Goal: Task Accomplishment & Management: Manage account settings

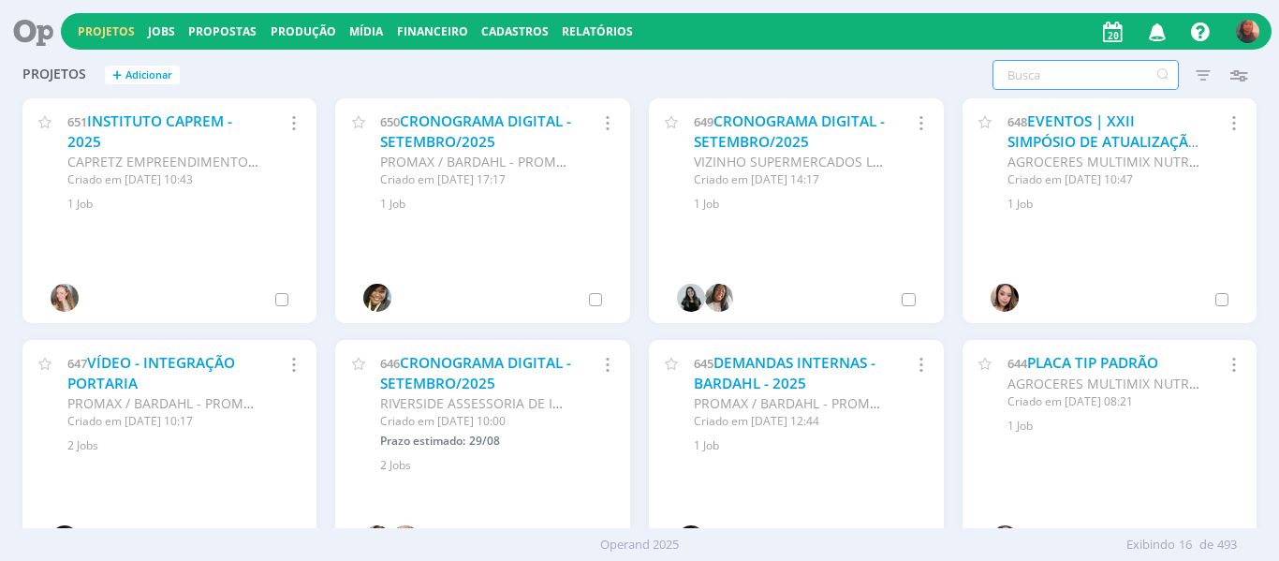
click at [1089, 71] on input "text" at bounding box center [1085, 75] width 186 height 30
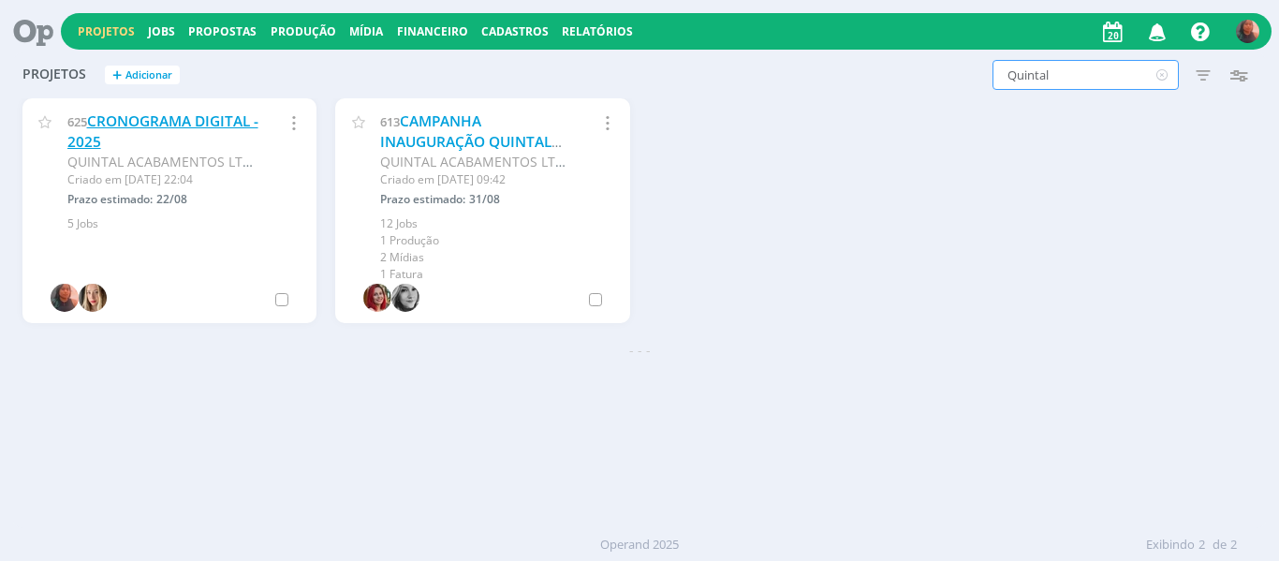
type input "Quintal"
click at [184, 129] on link "CRONOGRAMA DIGITAL - 2025" at bounding box center [162, 131] width 191 height 40
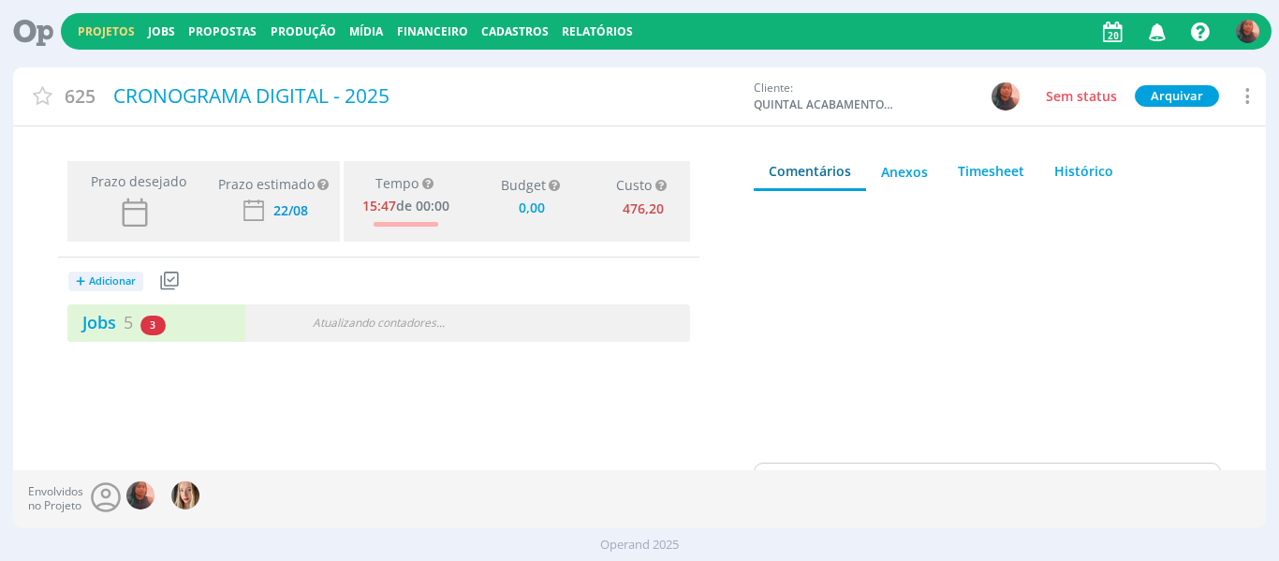
type input "0,00"
click at [222, 335] on div "Jobs 5 3 atrasados" at bounding box center [222, 322] width 311 height 25
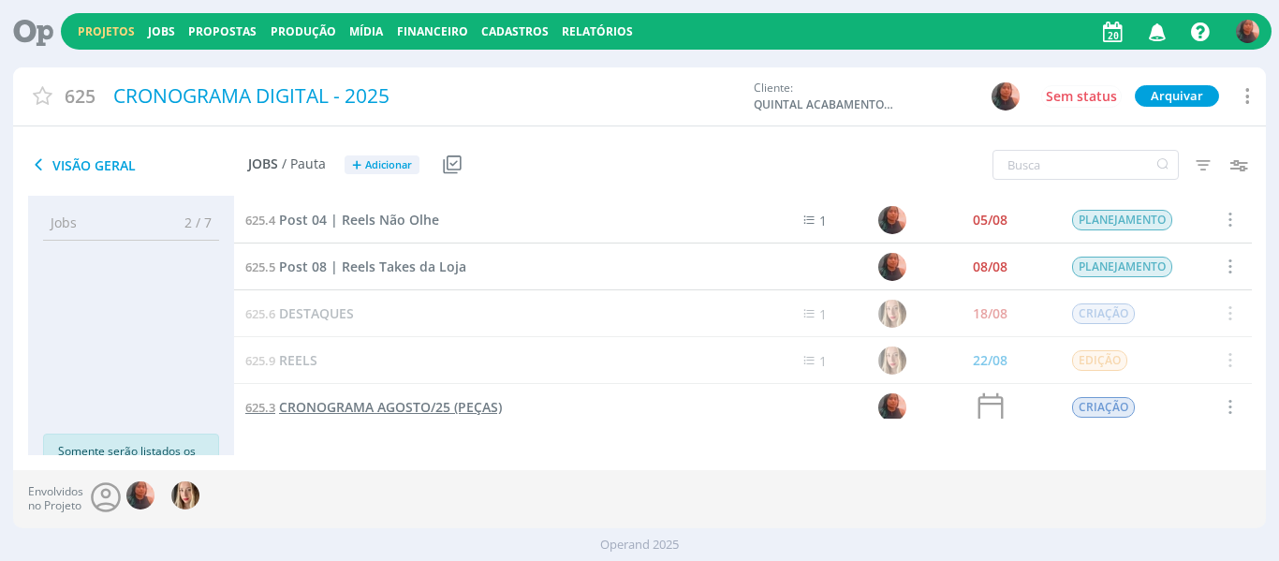
scroll to position [12, 0]
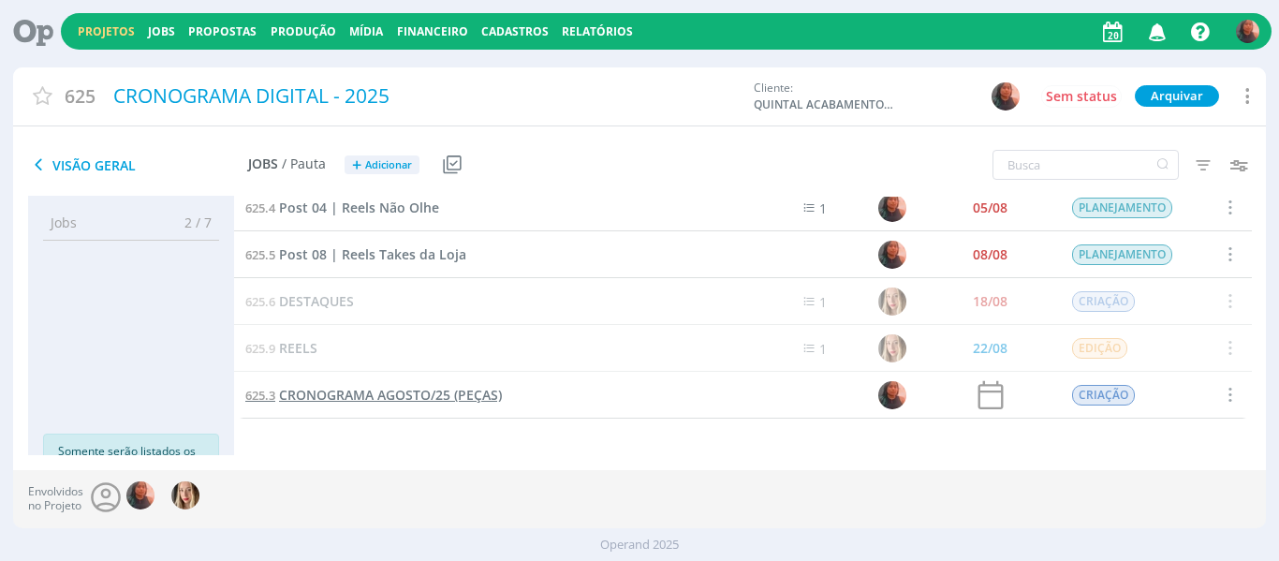
click at [360, 392] on span "CRONOGRAMA AGOSTO/25 (PEÇAS)" at bounding box center [390, 395] width 223 height 18
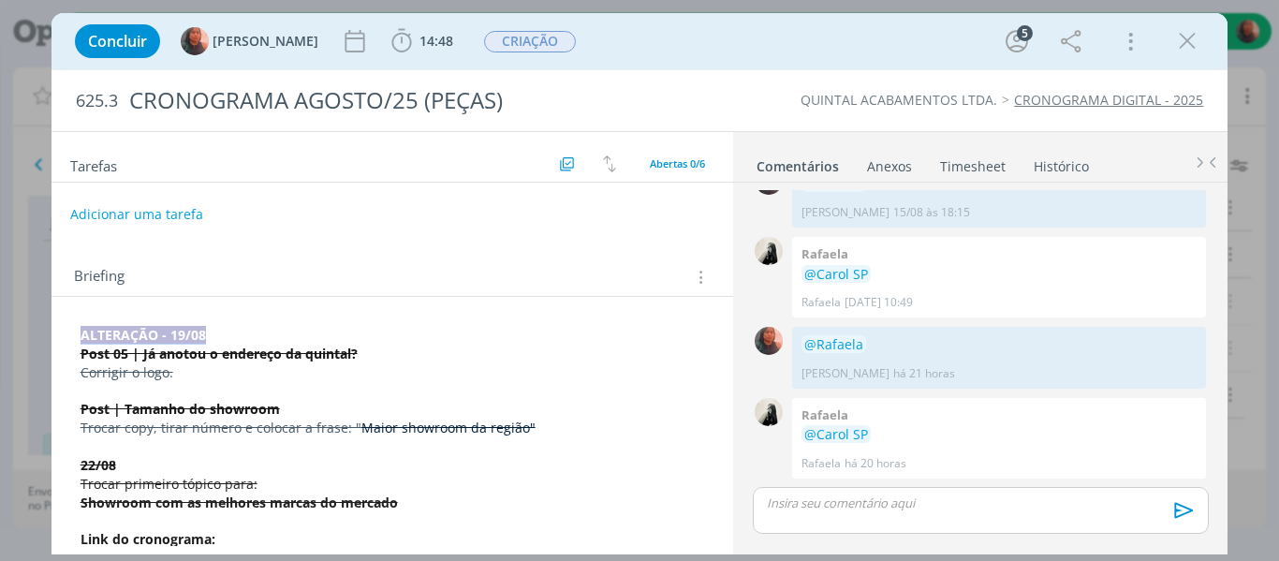
drag, startPoint x: 79, startPoint y: 337, endPoint x: 203, endPoint y: 331, distance: 124.6
copy p "﻿ ALTERAÇÃO - 19/08"
click at [113, 344] on strong "ALTERAÇÃO - 19/08" at bounding box center [143, 336] width 125 height 18
click at [83, 338] on strong "ALTERAÇÃO - 19/08" at bounding box center [143, 336] width 125 height 18
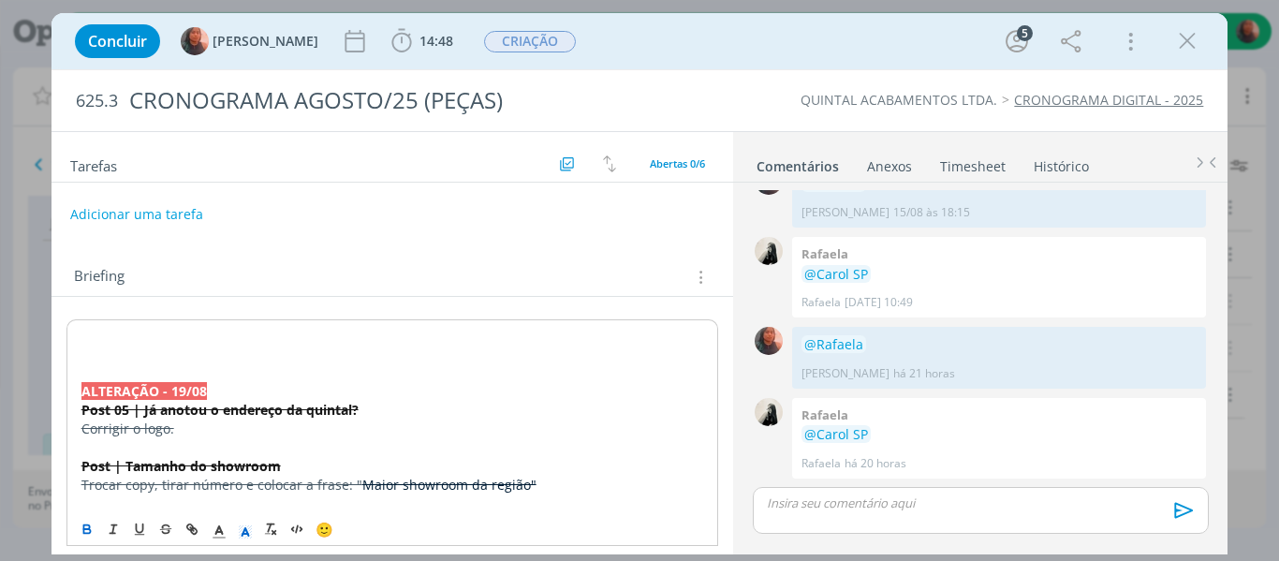
click at [83, 338] on p "﻿" at bounding box center [392, 336] width 622 height 19
drag, startPoint x: 183, startPoint y: 337, endPoint x: 168, endPoint y: 340, distance: 16.2
click at [168, 340] on strong "ALTERAÇÃO - 19/08" at bounding box center [143, 336] width 125 height 18
click at [120, 355] on p "dialog" at bounding box center [392, 353] width 624 height 19
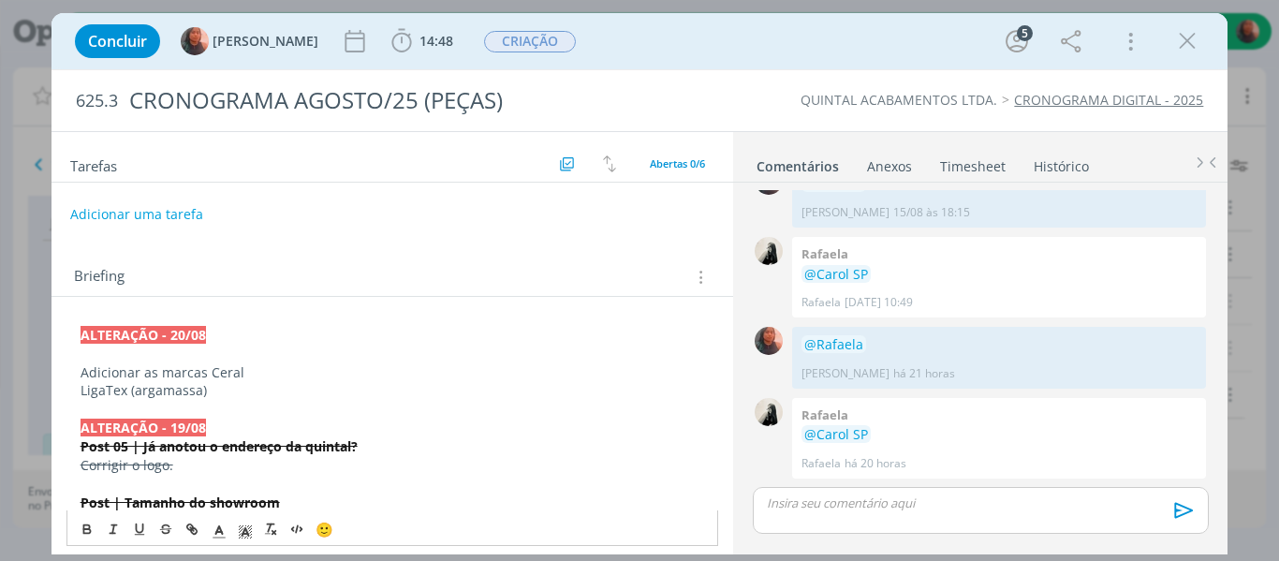
click at [80, 391] on p "LigaTex (argamassa)" at bounding box center [392, 390] width 624 height 19
drag, startPoint x: 80, startPoint y: 391, endPoint x: 213, endPoint y: 396, distance: 133.0
click at [213, 396] on p "LigaTex (argamassa)" at bounding box center [392, 390] width 624 height 19
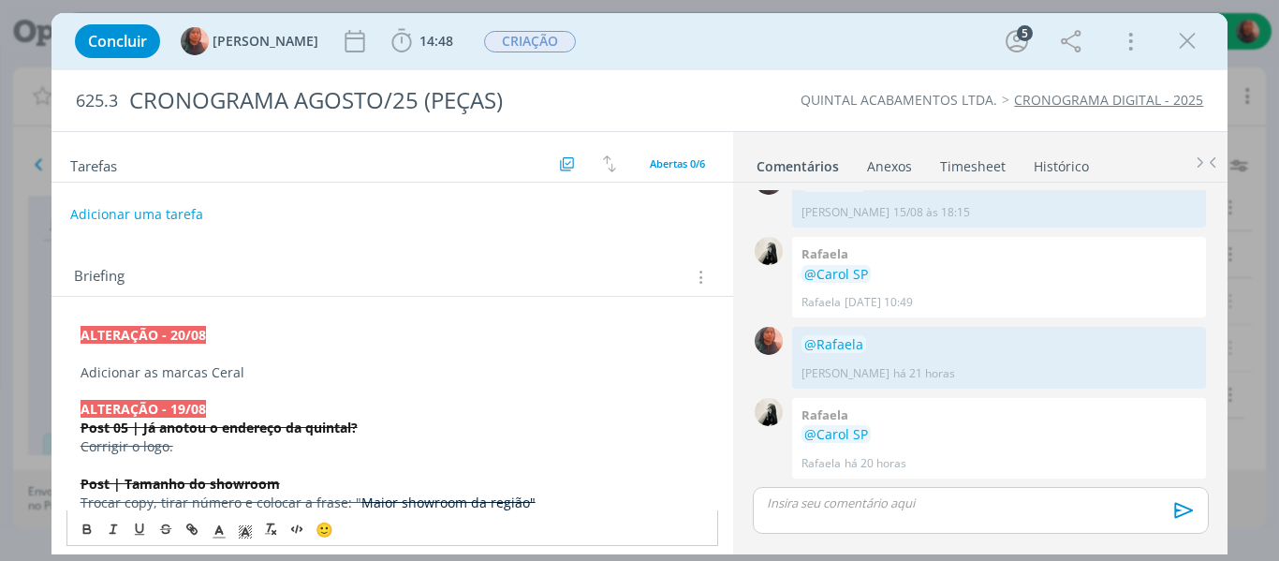
click at [205, 377] on p "Adicionar as marcas Ceral" at bounding box center [392, 372] width 624 height 19
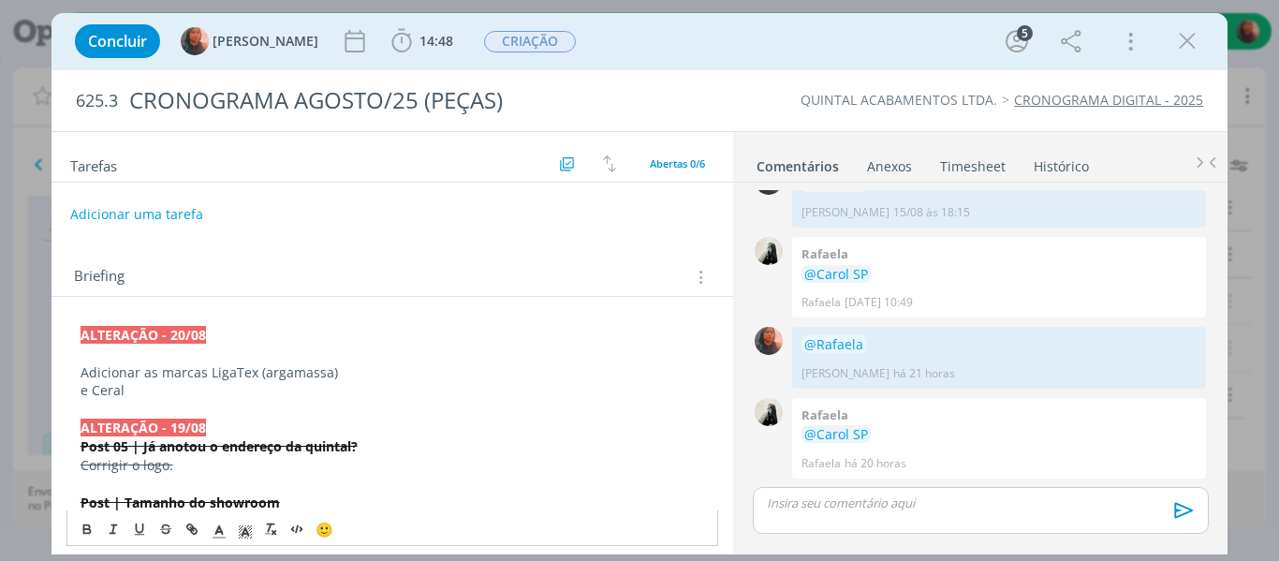
click at [127, 389] on p "e Ceral" at bounding box center [392, 390] width 624 height 19
click at [80, 392] on p "e Ceral" at bounding box center [392, 390] width 624 height 19
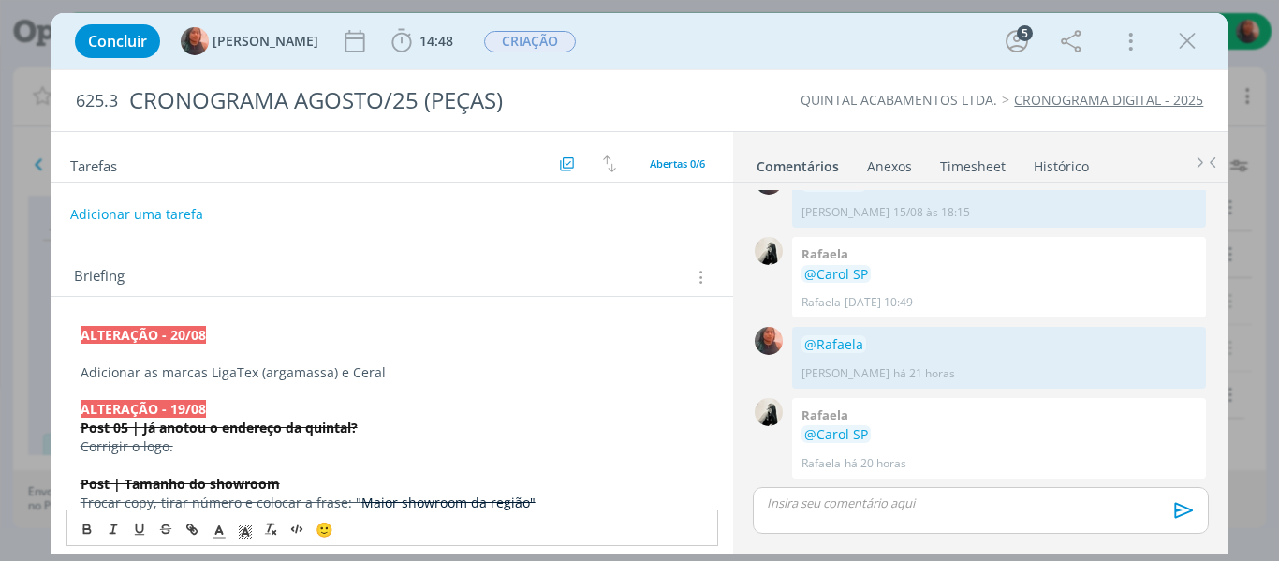
click at [407, 375] on p "Adicionar as marcas LigaTex (argamassa) e Ceral" at bounding box center [392, 372] width 624 height 19
click at [383, 380] on p "Adicionar as marcas LigaTex (argamassa) e Ceral. Por favor." at bounding box center [392, 372] width 624 height 19
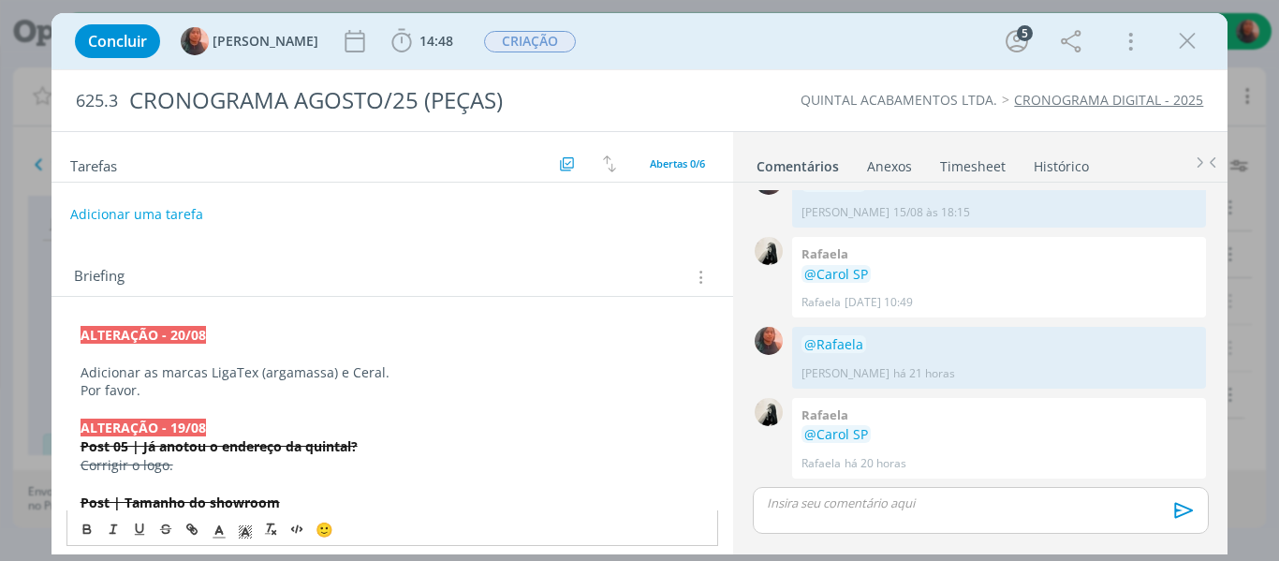
click at [383, 375] on p "Adicionar as marcas LigaTex (argamassa) e Ceral." at bounding box center [392, 372] width 624 height 19
click at [212, 332] on p "﻿﻿ ALTERAÇÃO - 20/08" at bounding box center [392, 335] width 624 height 19
click at [206, 373] on p "Adicionar as marcas LigaTex (argamassa) e Ceral" at bounding box center [392, 372] width 624 height 19
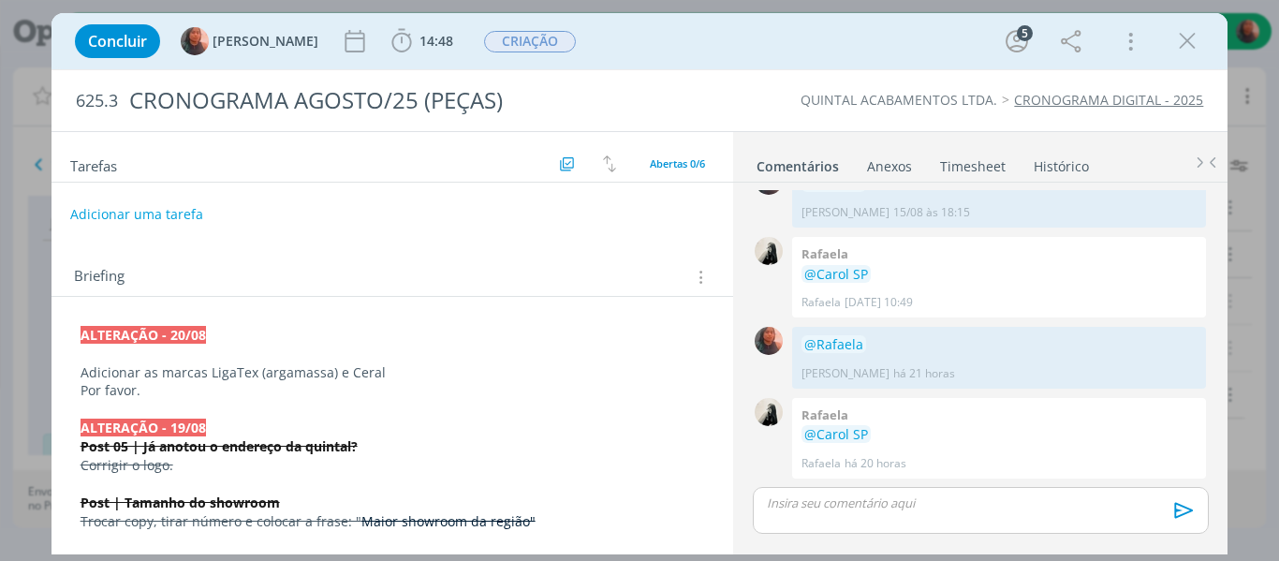
click at [139, 353] on p "dialog" at bounding box center [392, 353] width 624 height 19
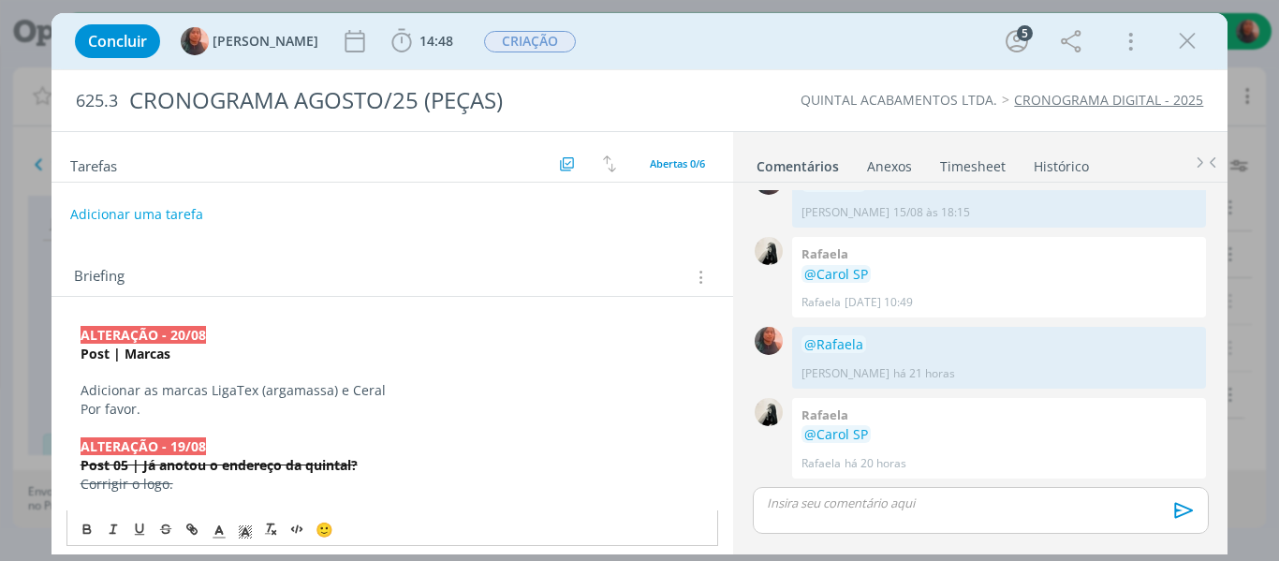
click at [227, 327] on p "﻿﻿ ALTERAÇÃO - 20/08" at bounding box center [392, 335] width 624 height 19
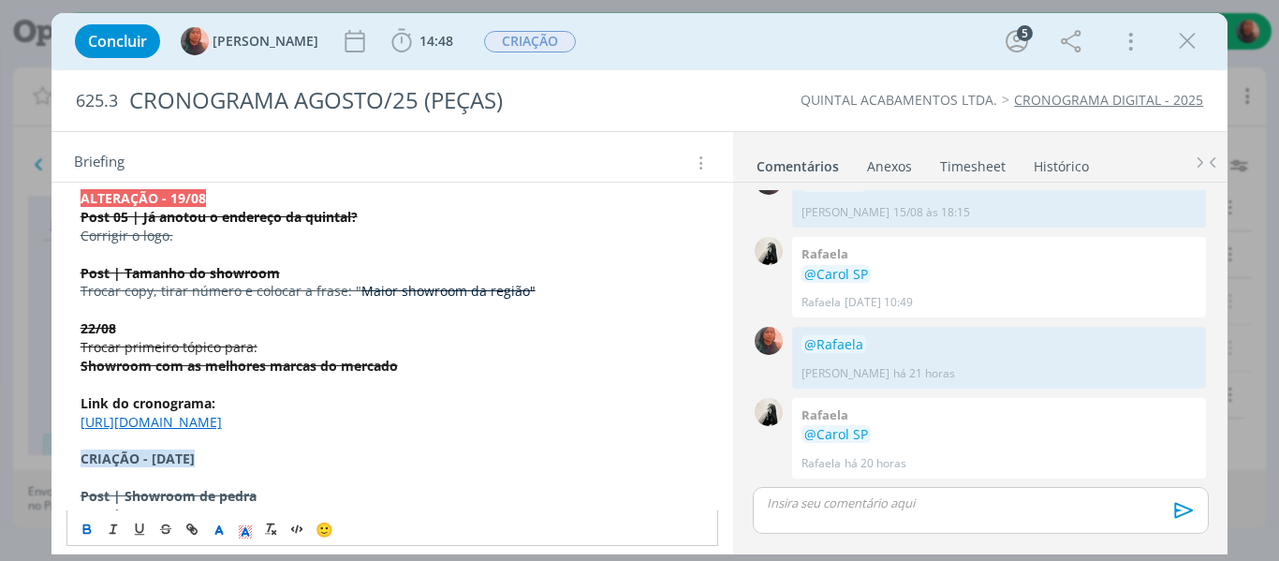
scroll to position [281, 0]
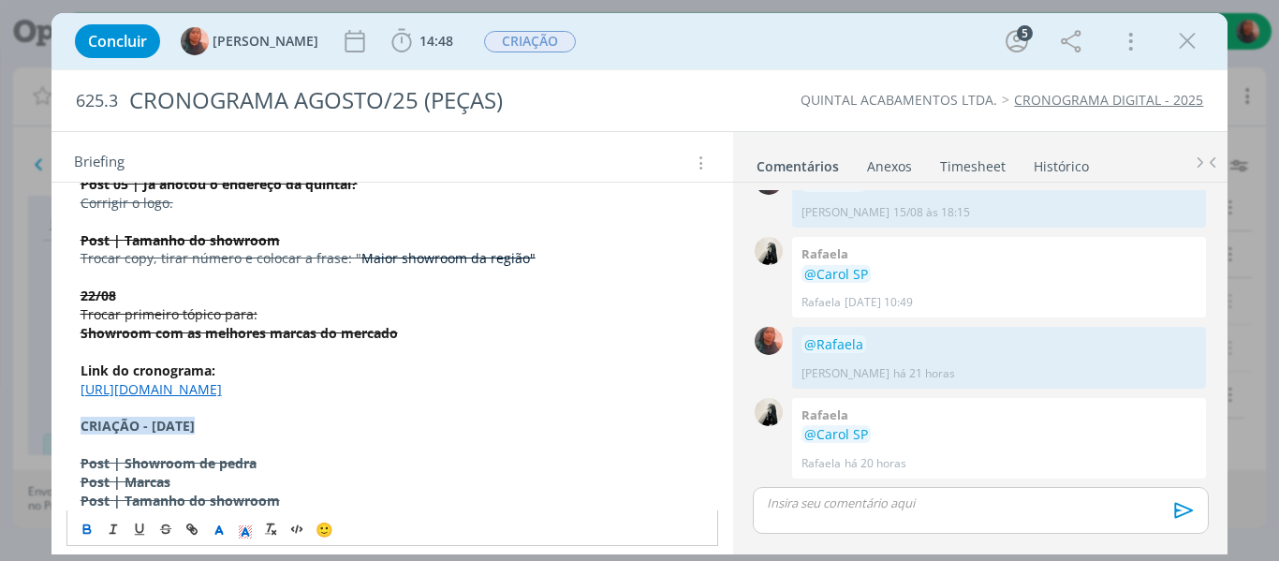
drag, startPoint x: 477, startPoint y: 401, endPoint x: 80, endPoint y: 365, distance: 399.4
copy div "﻿Link do cronograma: [URL][DOMAIN_NAME]"
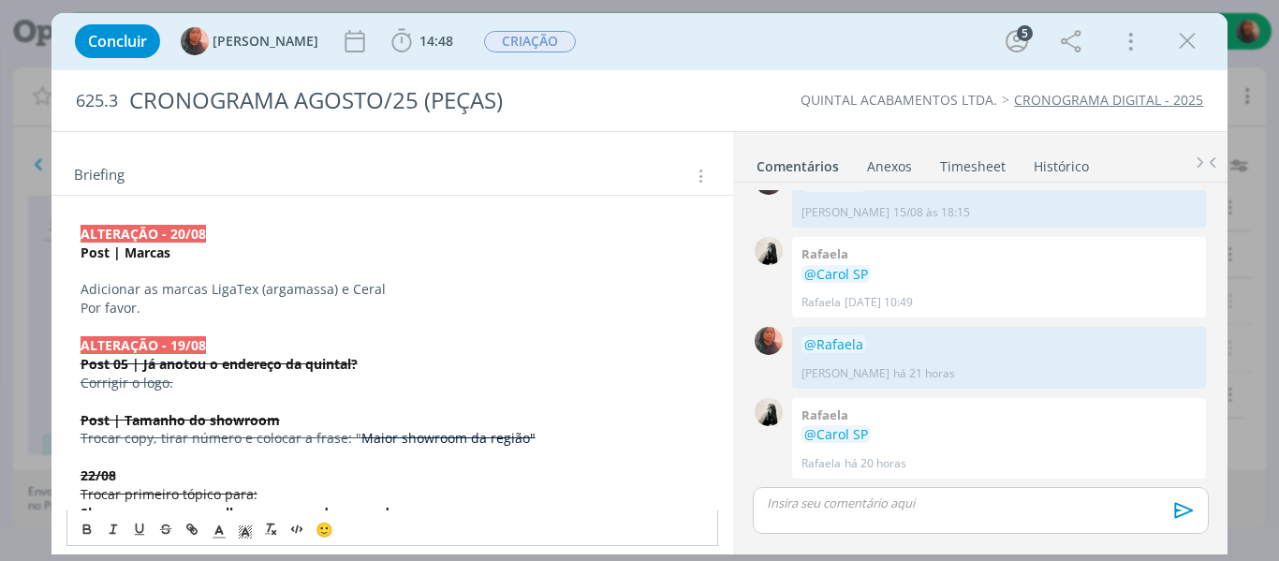
scroll to position [94, 0]
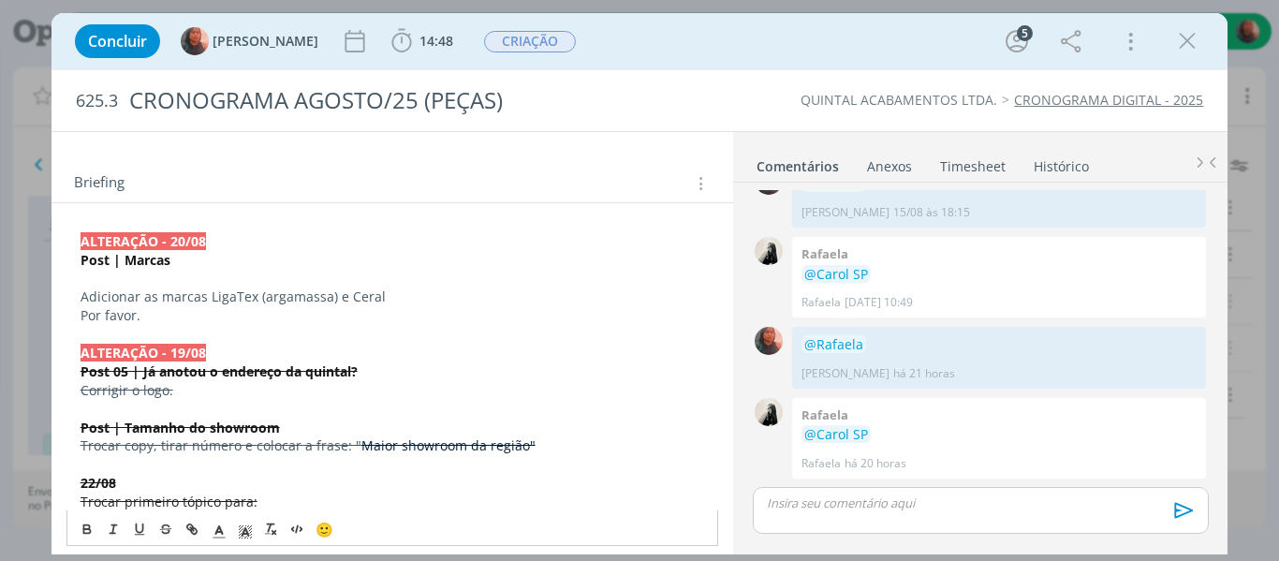
click at [325, 315] on p "Por favor." at bounding box center [392, 315] width 624 height 19
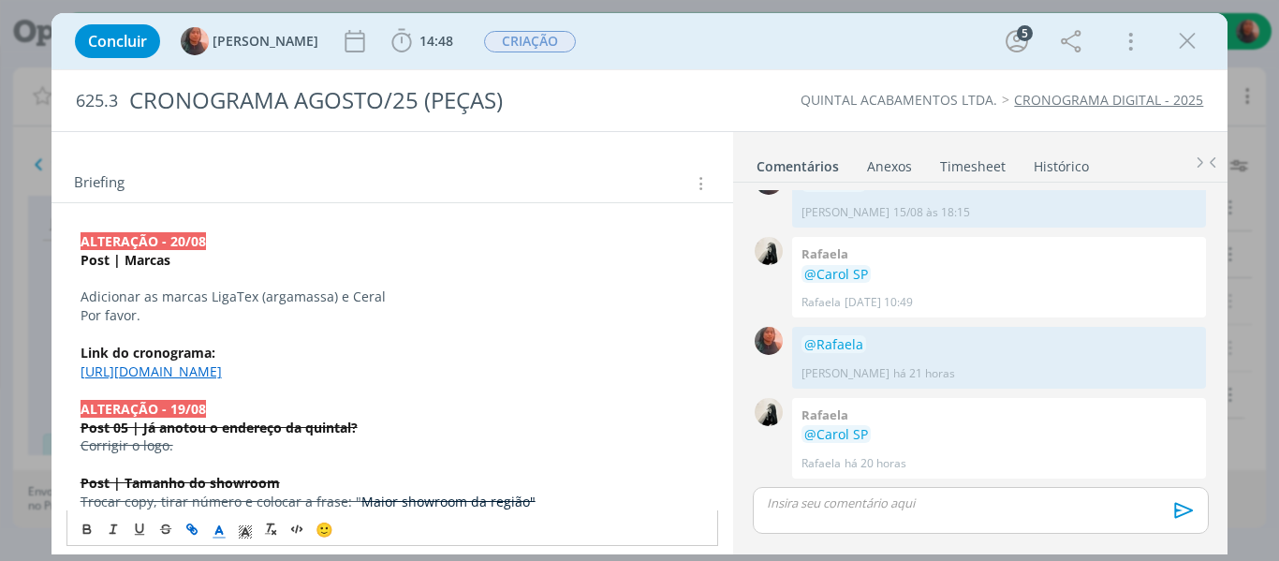
click at [112, 282] on p "dialog" at bounding box center [392, 279] width 624 height 19
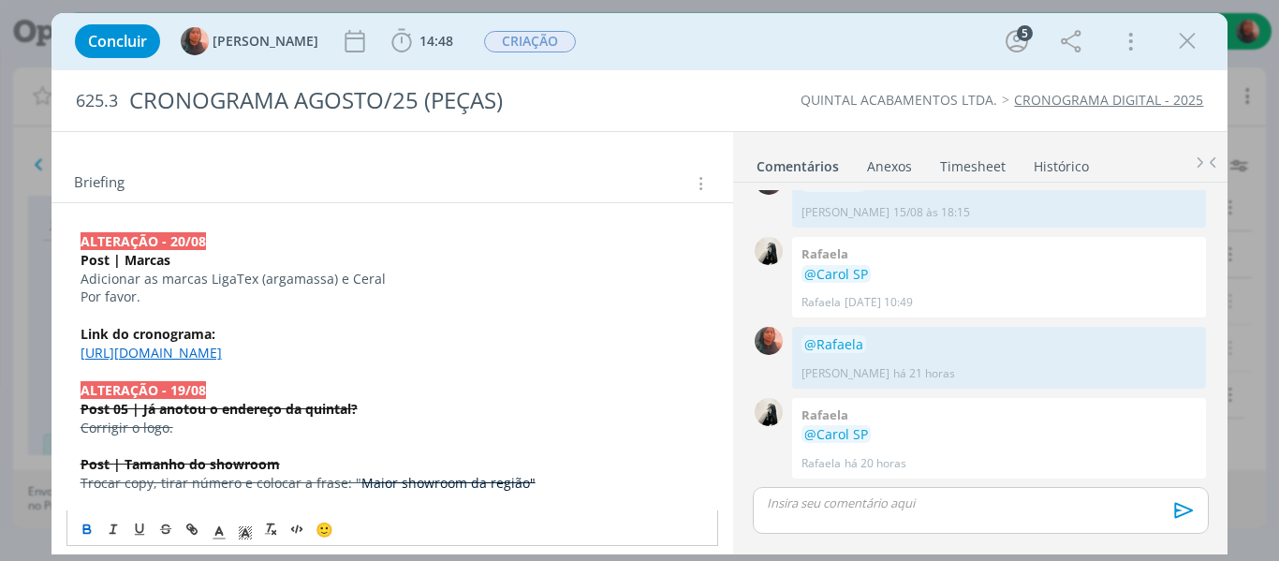
click at [231, 248] on p "﻿﻿ ALTERAÇÃO - 20/08" at bounding box center [392, 241] width 624 height 19
click at [208, 246] on p "﻿﻿ ALTERAÇÃO - 20/08" at bounding box center [392, 241] width 624 height 19
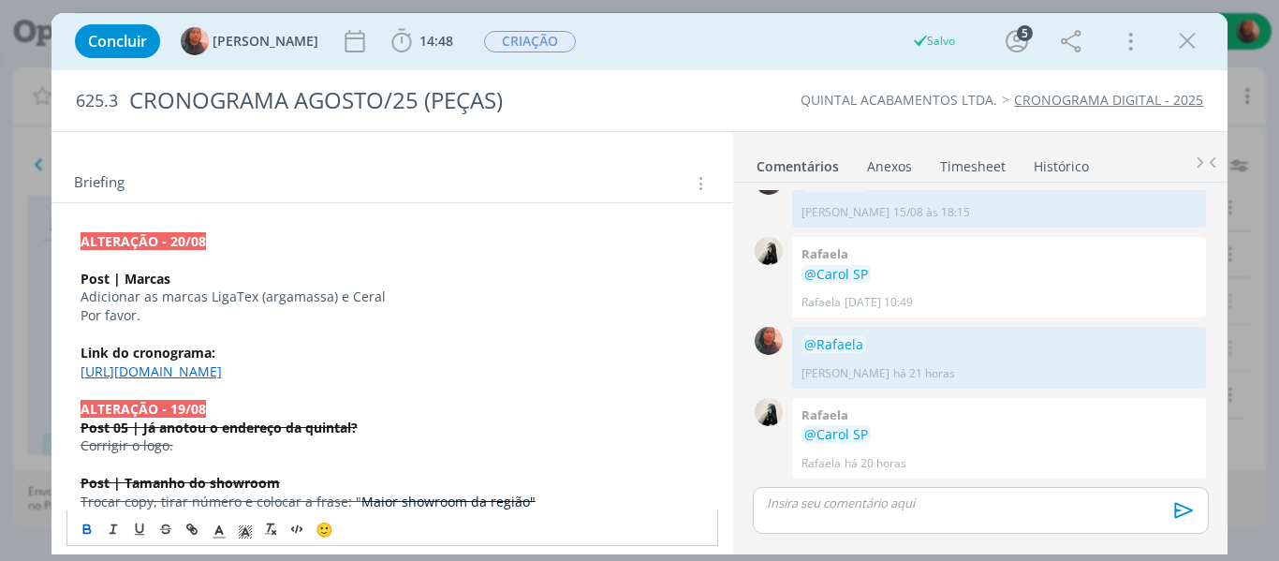
click at [80, 318] on p "Por favor." at bounding box center [392, 315] width 624 height 19
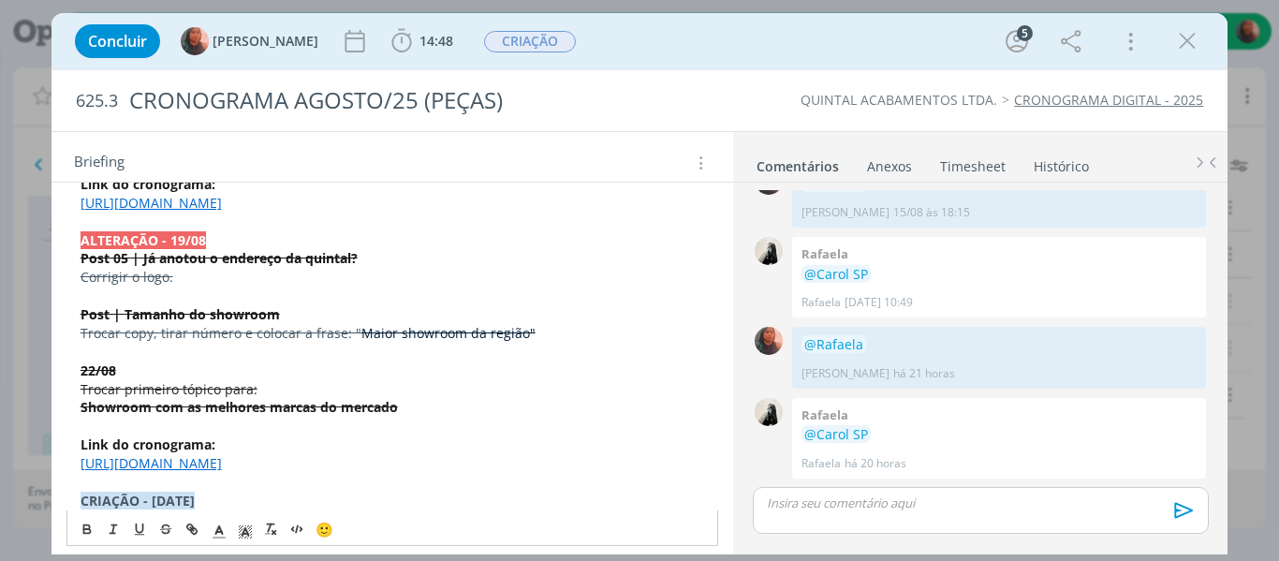
scroll to position [374, 0]
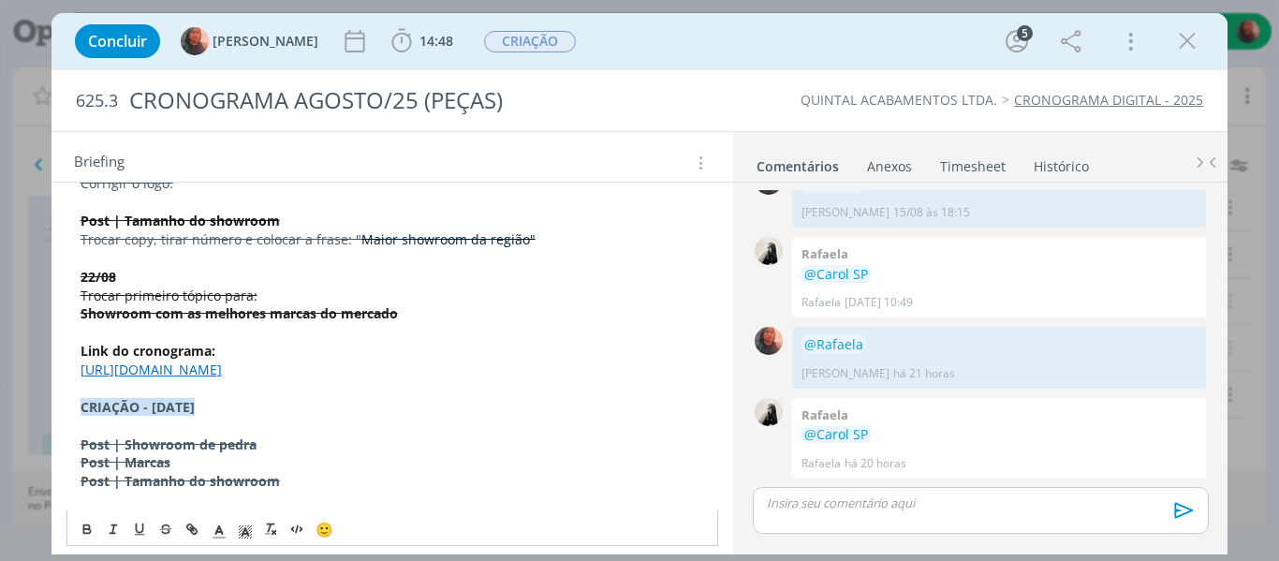
click at [218, 322] on s "Showroom com as melhores marcas do mercado" at bounding box center [238, 313] width 317 height 18
click at [254, 322] on s "Showroom com as melhores marcas do mercado" at bounding box center [238, 313] width 317 height 18
click at [328, 322] on s "Showroom com as melhores marcas do mercado" at bounding box center [238, 313] width 317 height 18
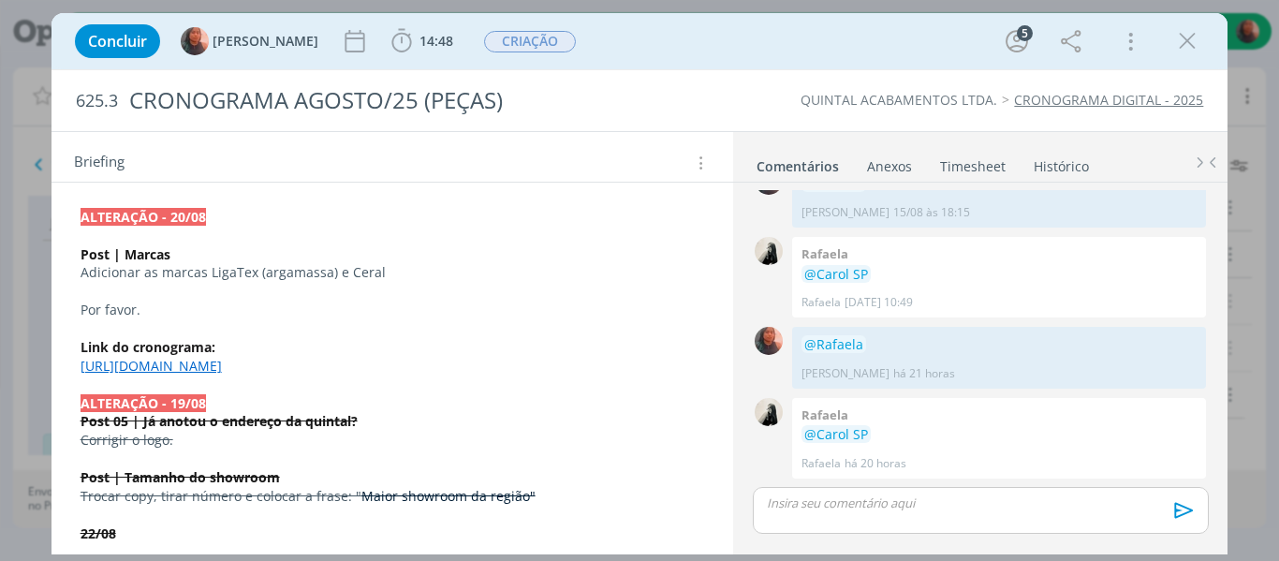
scroll to position [0, 0]
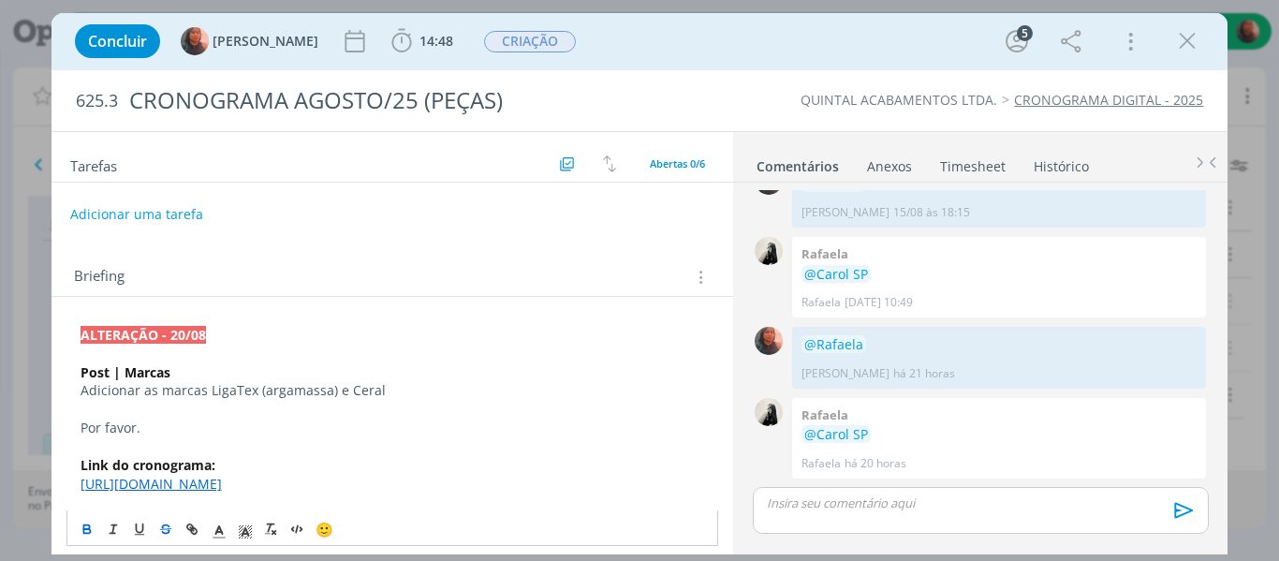
click at [405, 398] on p "Adicionar as marcas LigaTex (argamassa) e Ceral" at bounding box center [392, 390] width 624 height 19
click at [320, 394] on p "Adicionar as marcas LigaTex (argamassa) e Ceral" at bounding box center [392, 390] width 624 height 19
drag, startPoint x: 213, startPoint y: 392, endPoint x: 336, endPoint y: 402, distance: 123.1
click at [363, 384] on p "Adicionar as marcas LigaTex (argamassa) e Ceral" at bounding box center [392, 390] width 624 height 19
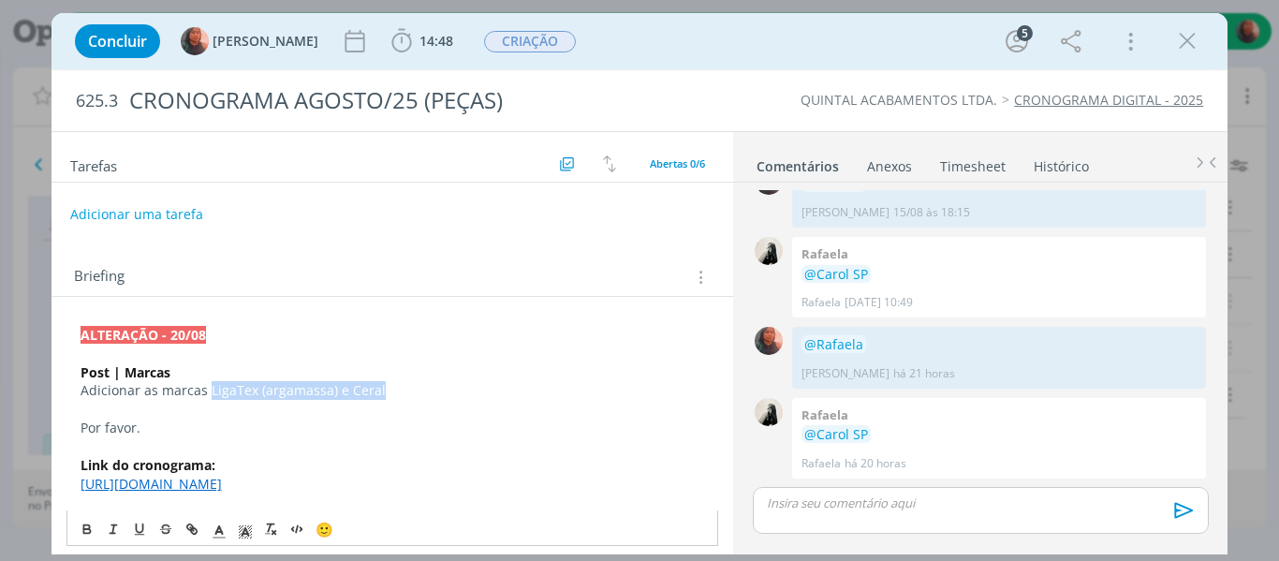
drag, startPoint x: 381, startPoint y: 394, endPoint x: 209, endPoint y: 389, distance: 172.3
click at [209, 389] on p "Adicionar as marcas LigaTex (argamassa) e Ceral" at bounding box center [392, 390] width 624 height 19
copy p "LigaTex (argamassa) e Ceral"
click at [387, 398] on p "Adicionar as marcas LigaTex (argamassa) e Ceral" at bounding box center [392, 390] width 624 height 19
click at [270, 425] on p "Por favor." at bounding box center [392, 427] width 624 height 19
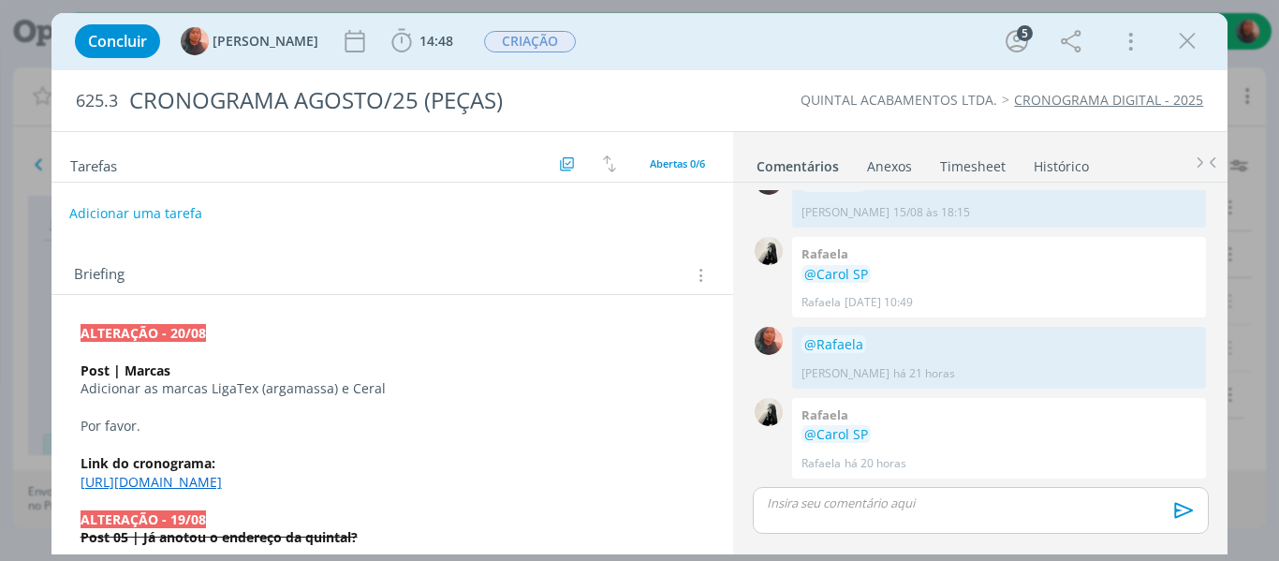
click at [140, 212] on button "Adicionar uma tarefa" at bounding box center [135, 214] width 133 height 32
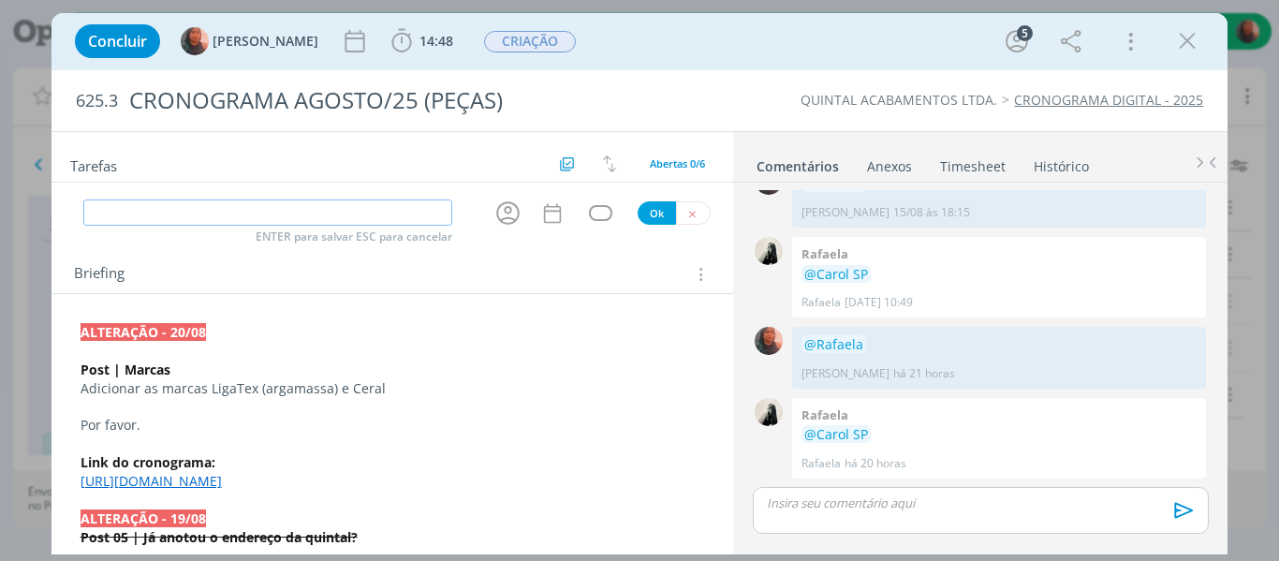
click at [254, 214] on input "dialog" at bounding box center [268, 212] width 370 height 26
type input "a"
click at [505, 217] on icon "dialog" at bounding box center [507, 212] width 29 height 29
type input "ALTERAÇÃO"
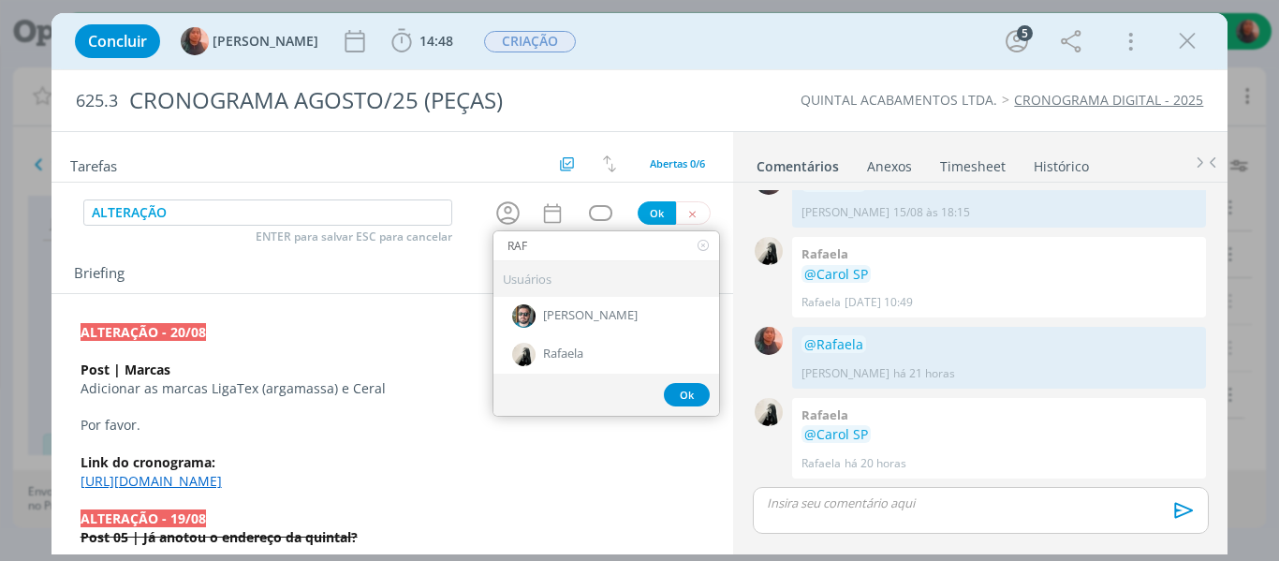
type input "RAFA"
click at [554, 367] on div "Rafaela" at bounding box center [606, 354] width 226 height 38
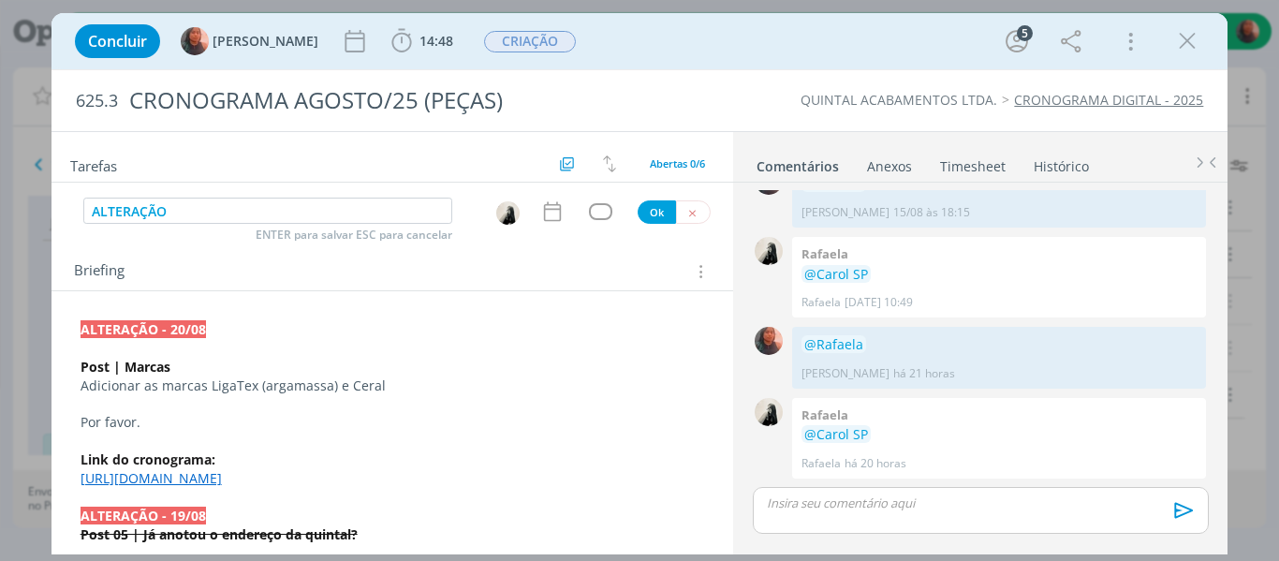
click at [589, 212] on div "dialog" at bounding box center [600, 211] width 23 height 16
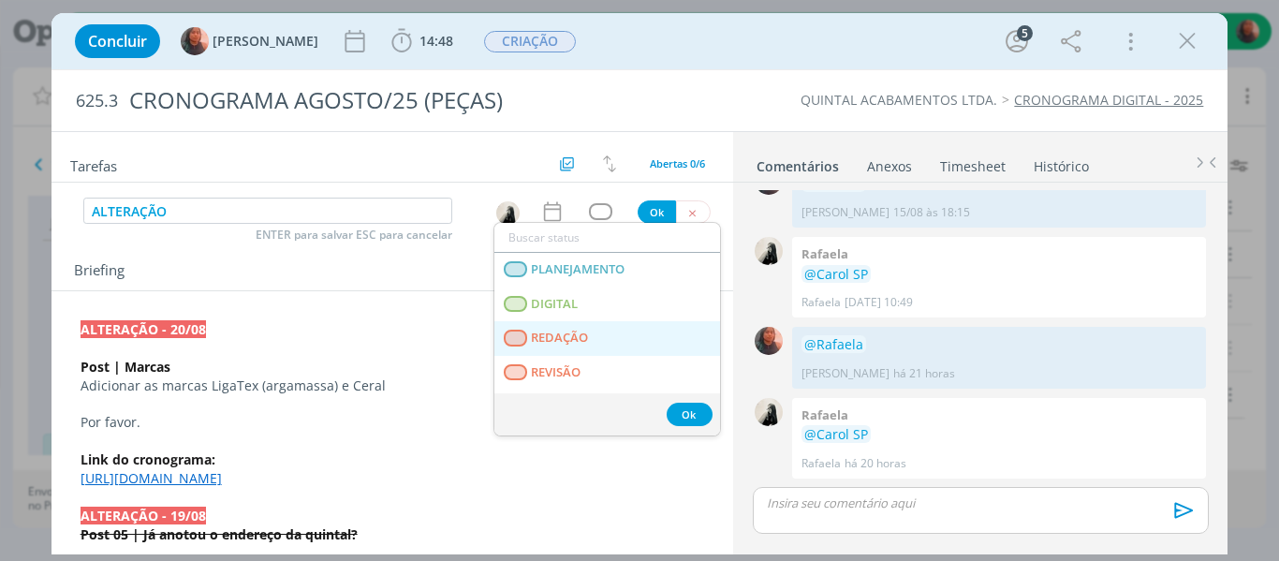
scroll to position [187, 0]
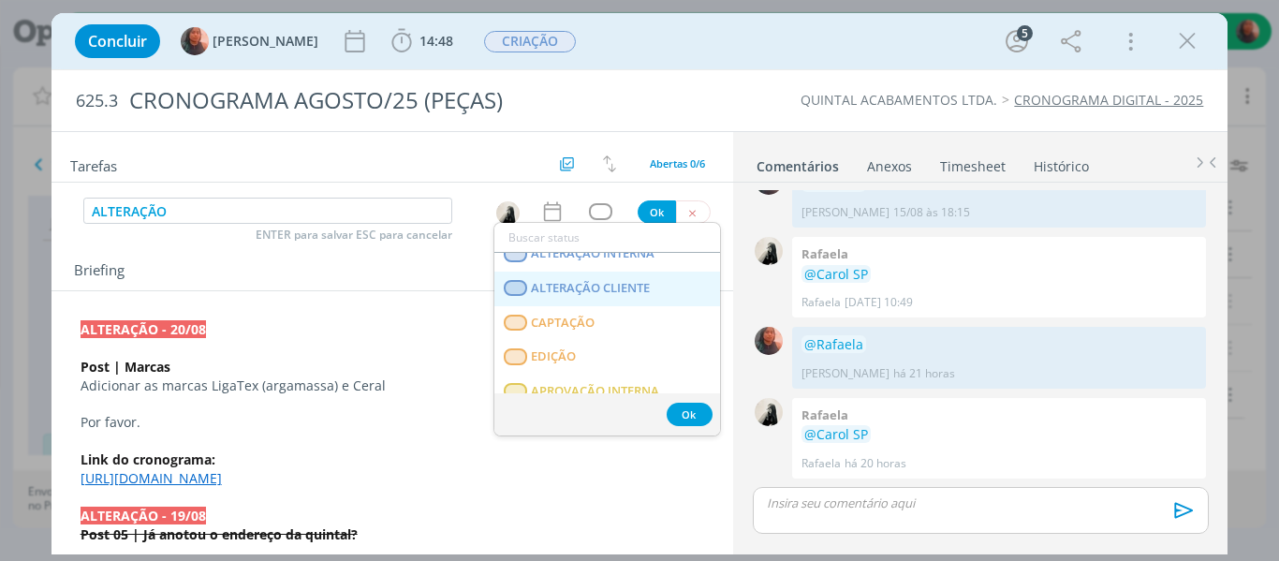
click at [624, 287] on span "ALTERAÇÃO CLIENTE" at bounding box center [590, 288] width 119 height 15
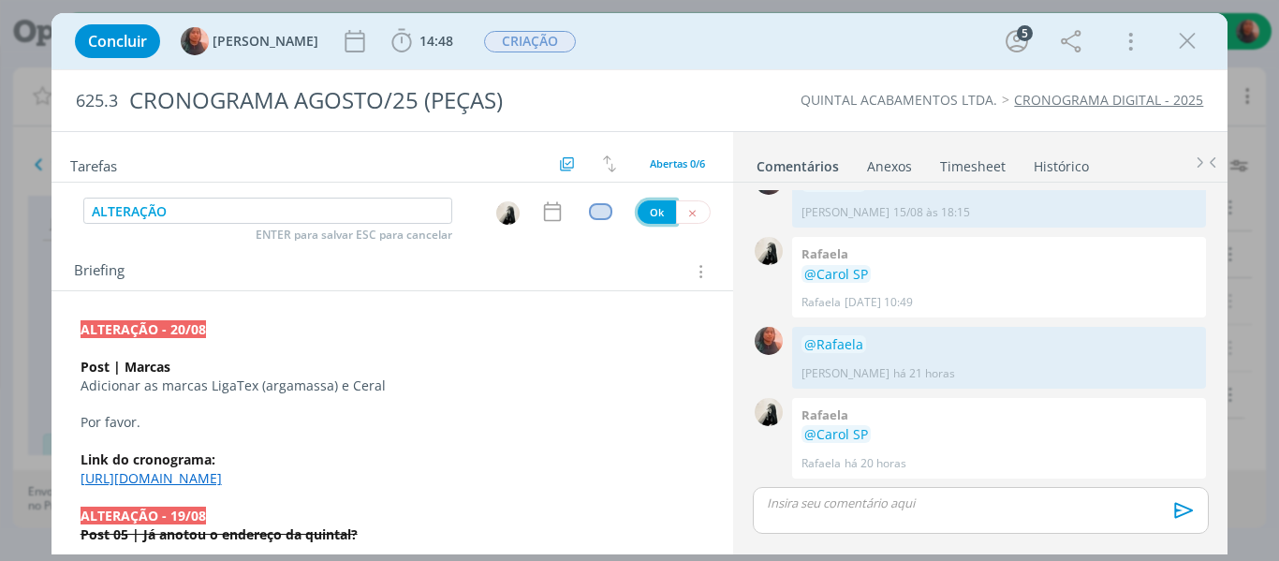
click at [648, 216] on button "Ok" at bounding box center [656, 211] width 38 height 23
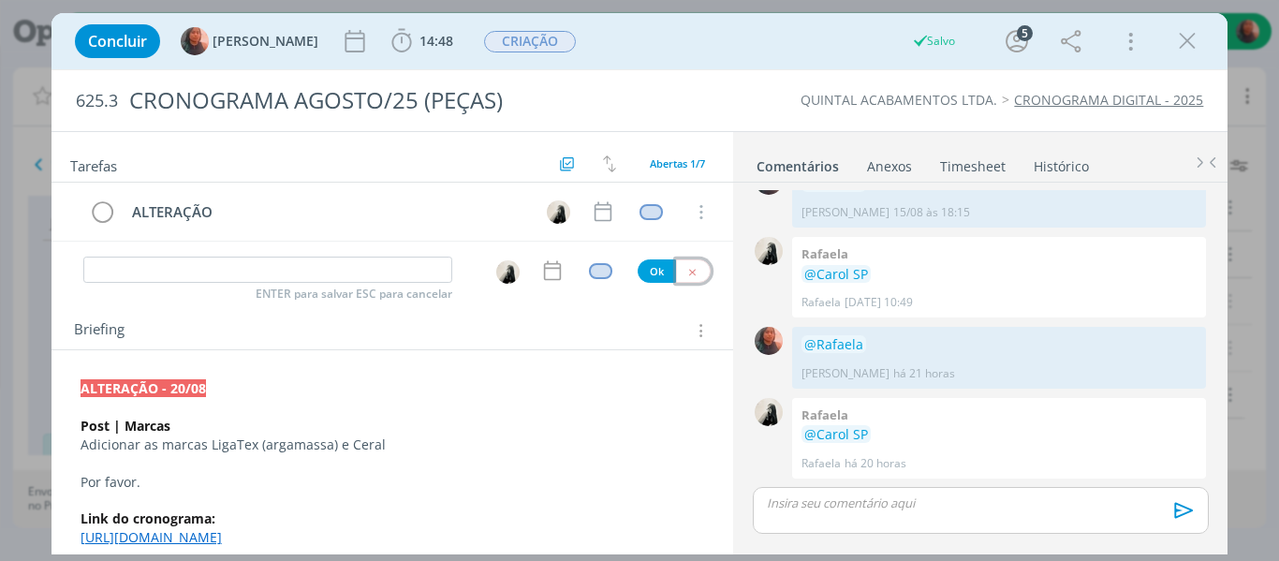
click at [696, 275] on button "dialog" at bounding box center [693, 270] width 35 height 23
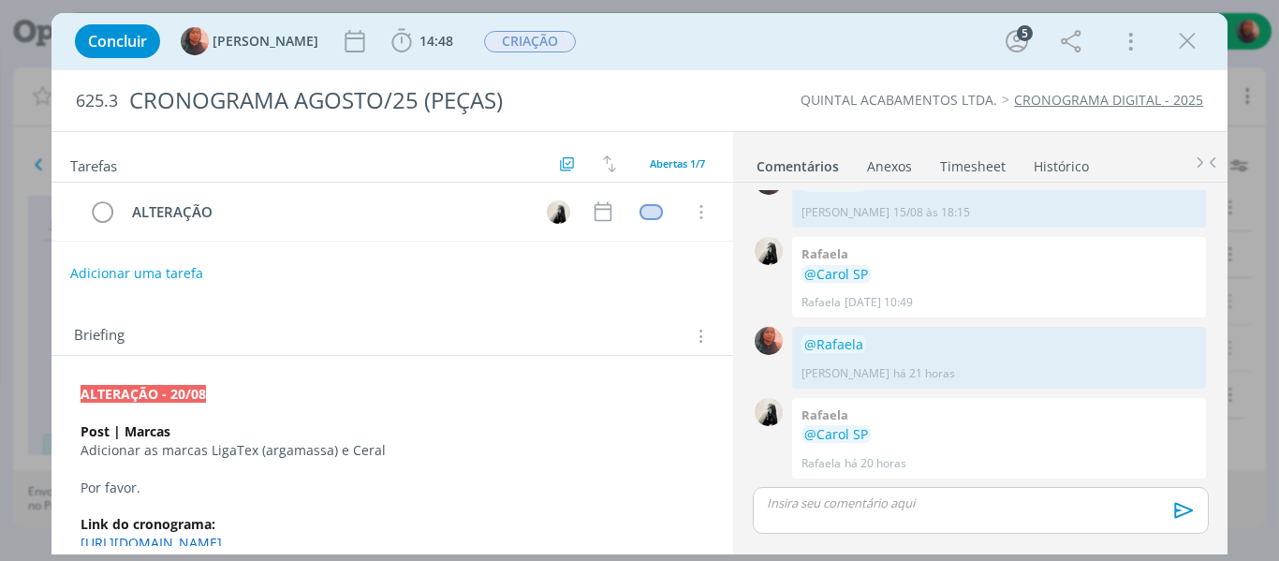
click at [379, 451] on p "Adicionar as marcas LigaTex (argamassa) e Ceral" at bounding box center [392, 451] width 622 height 19
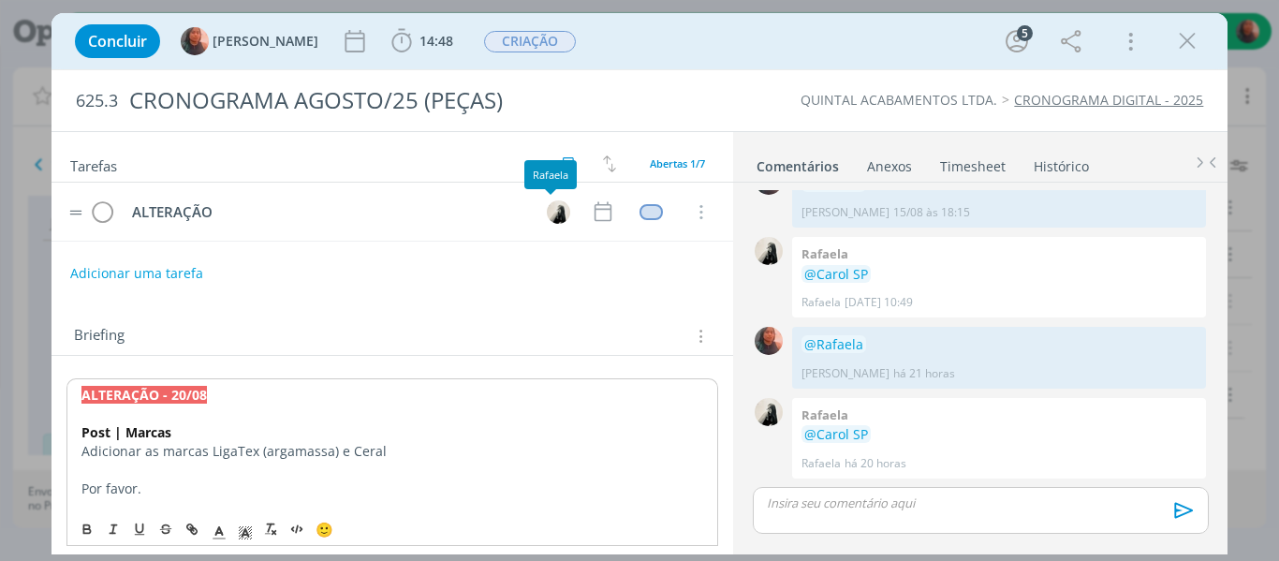
click at [609, 208] on tr "ALTERAÇÃO Cancelar" at bounding box center [392, 212] width 682 height 59
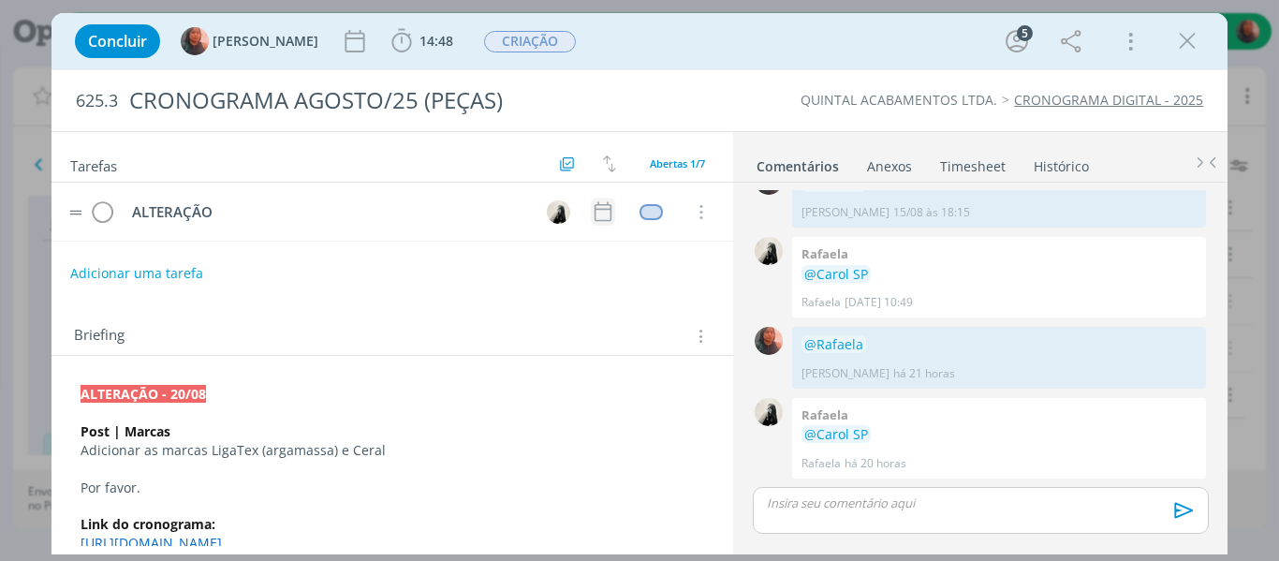
click at [602, 211] on icon "dialog" at bounding box center [602, 212] width 17 height 20
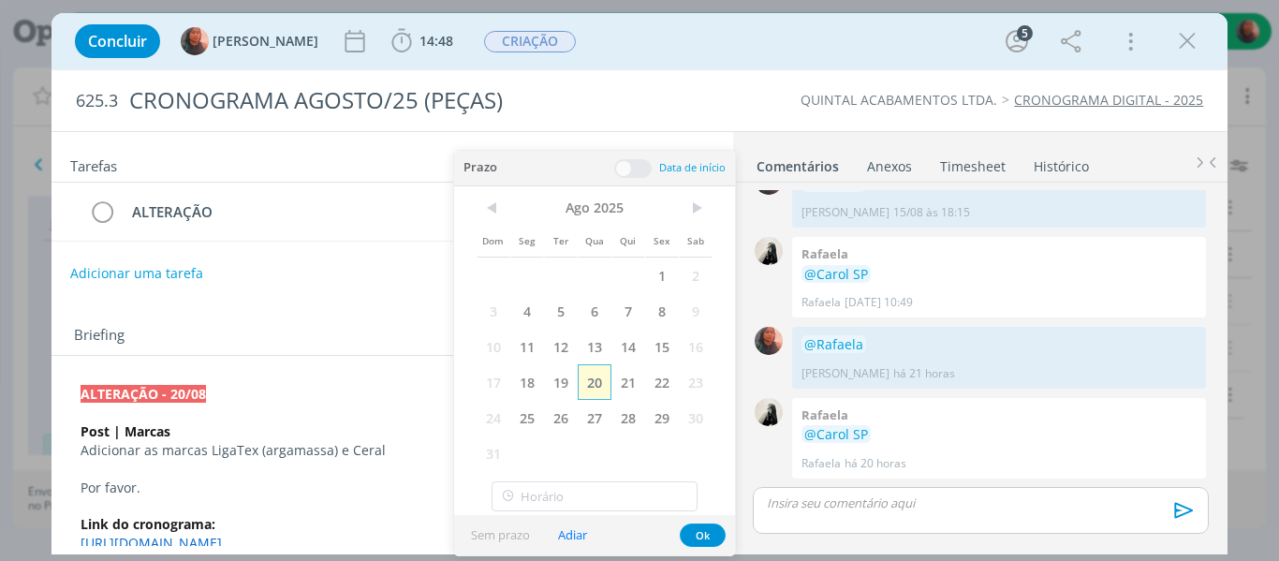
click at [591, 377] on span "20" at bounding box center [595, 382] width 34 height 36
click at [711, 537] on button "Ok" at bounding box center [703, 534] width 46 height 23
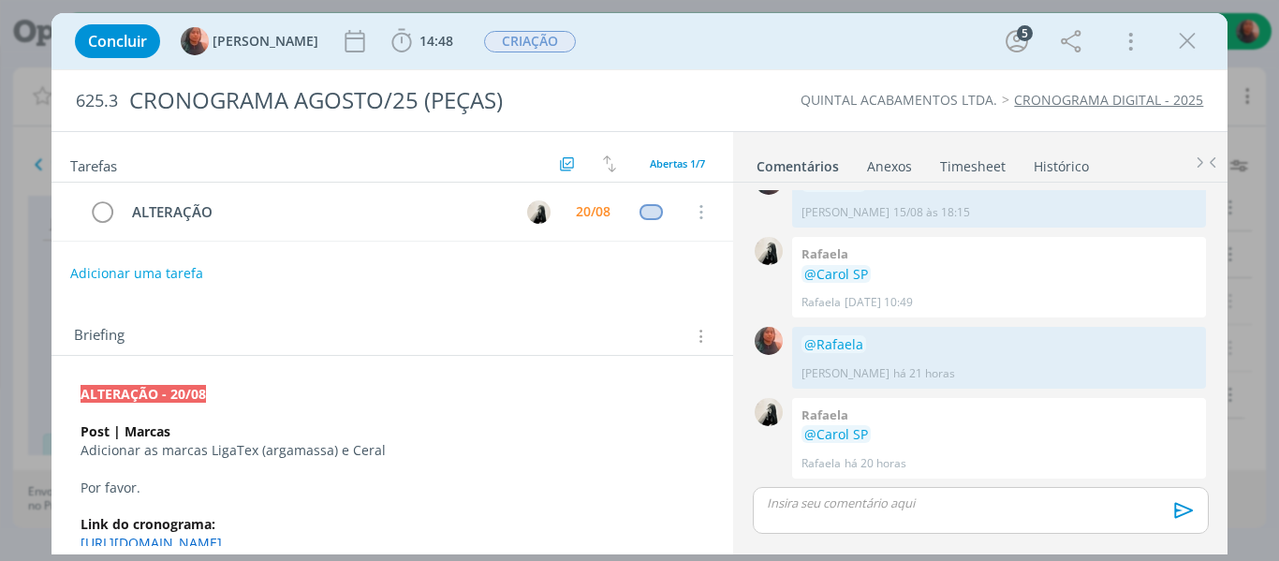
drag, startPoint x: 1191, startPoint y: 33, endPoint x: 667, endPoint y: 473, distance: 683.6
click at [1191, 33] on icon "dialog" at bounding box center [1187, 41] width 28 height 28
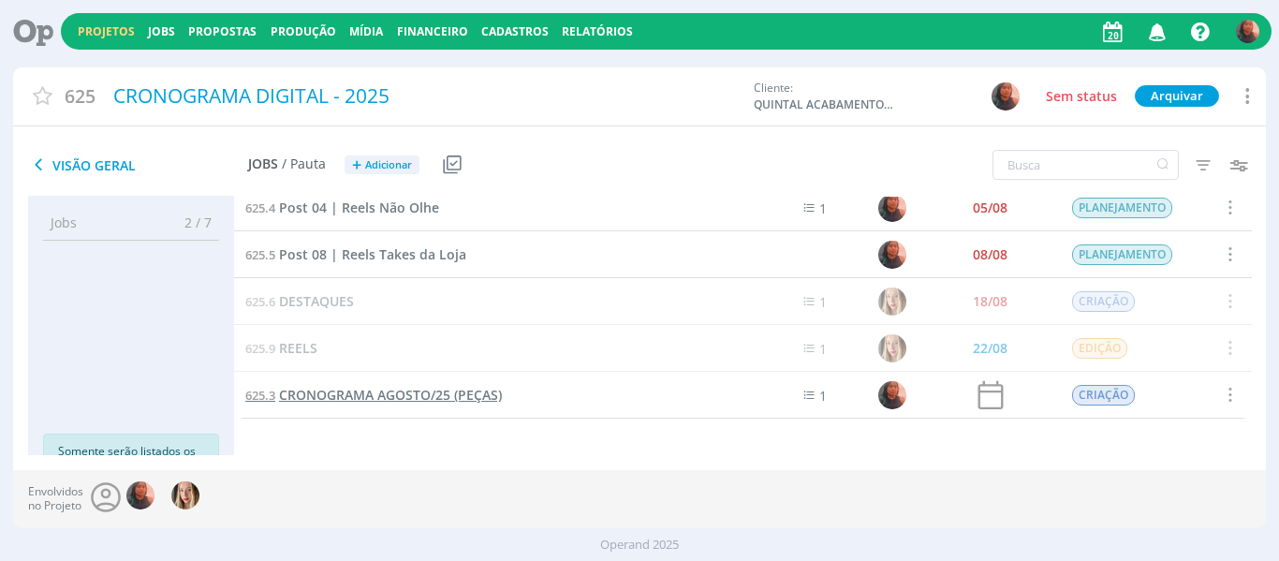
click at [371, 393] on span "CRONOGRAMA AGOSTO/25 (PEÇAS)" at bounding box center [390, 395] width 223 height 18
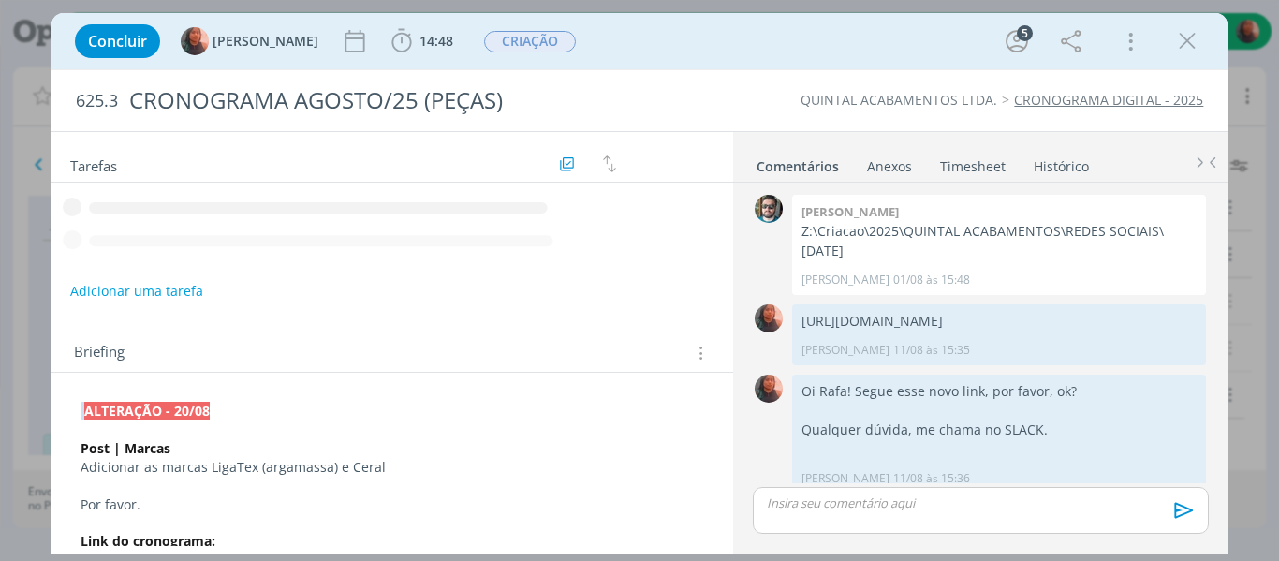
scroll to position [739, 0]
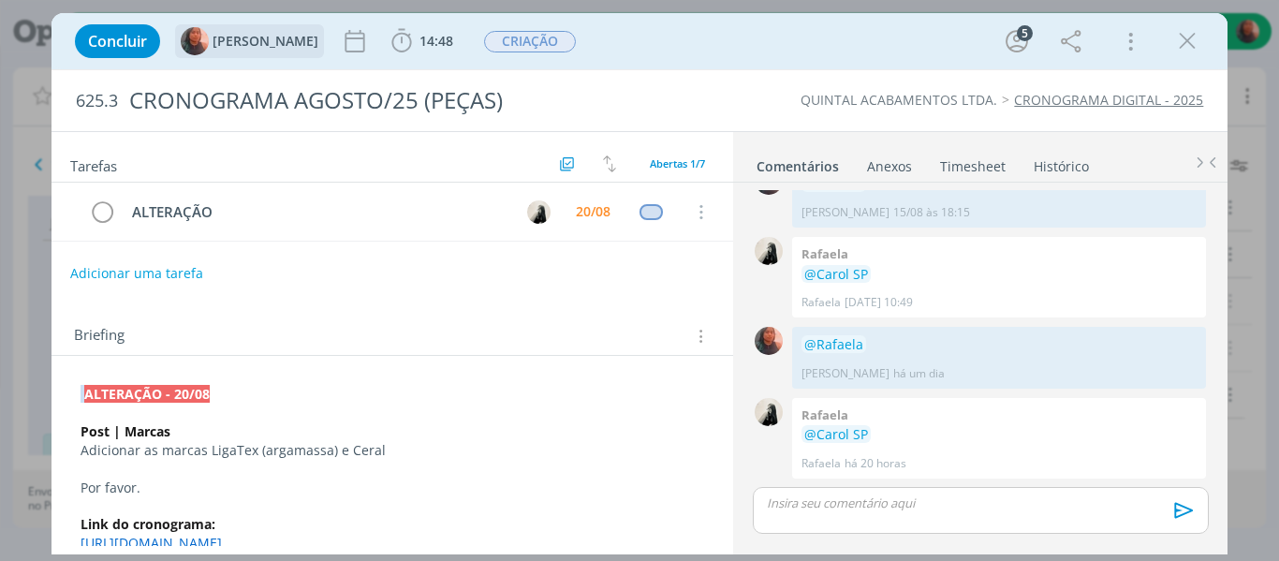
click at [209, 46] on div "[PERSON_NAME]" at bounding box center [250, 41] width 138 height 28
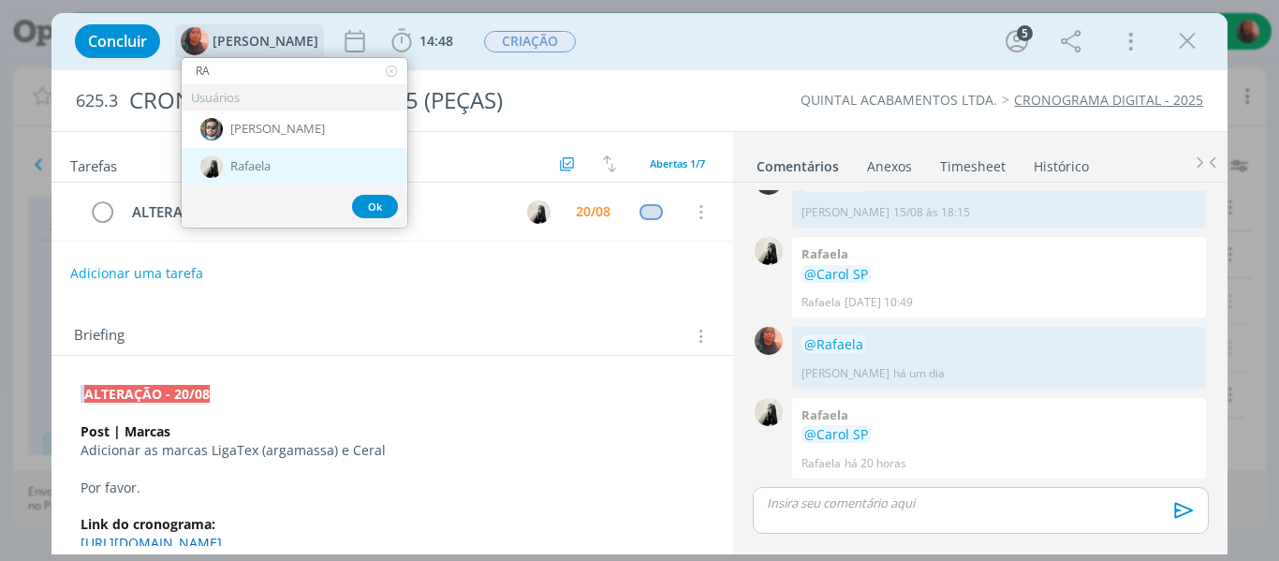
type input "RA"
click at [293, 157] on div "Rafaela" at bounding box center [295, 166] width 226 height 37
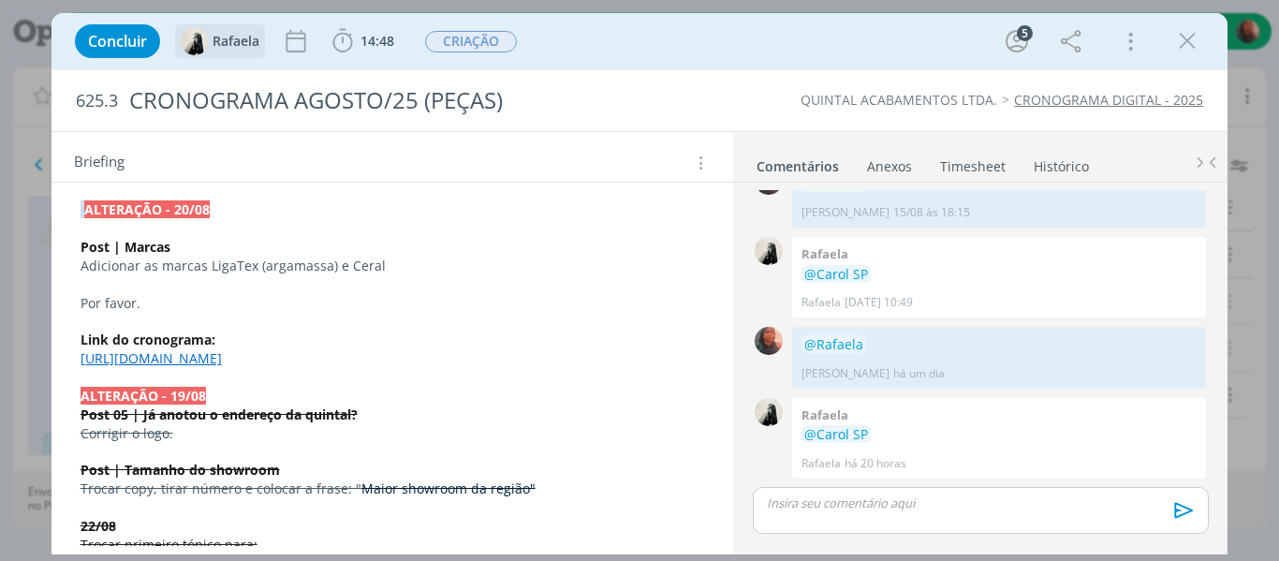
scroll to position [187, 0]
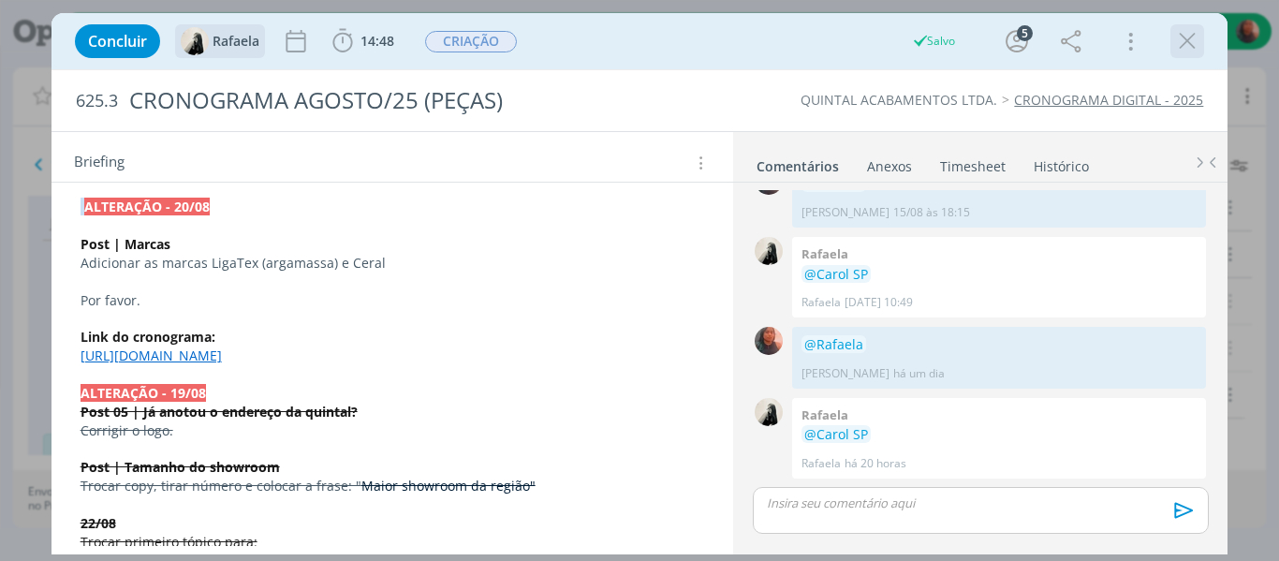
click at [1189, 47] on icon "dialog" at bounding box center [1187, 41] width 28 height 28
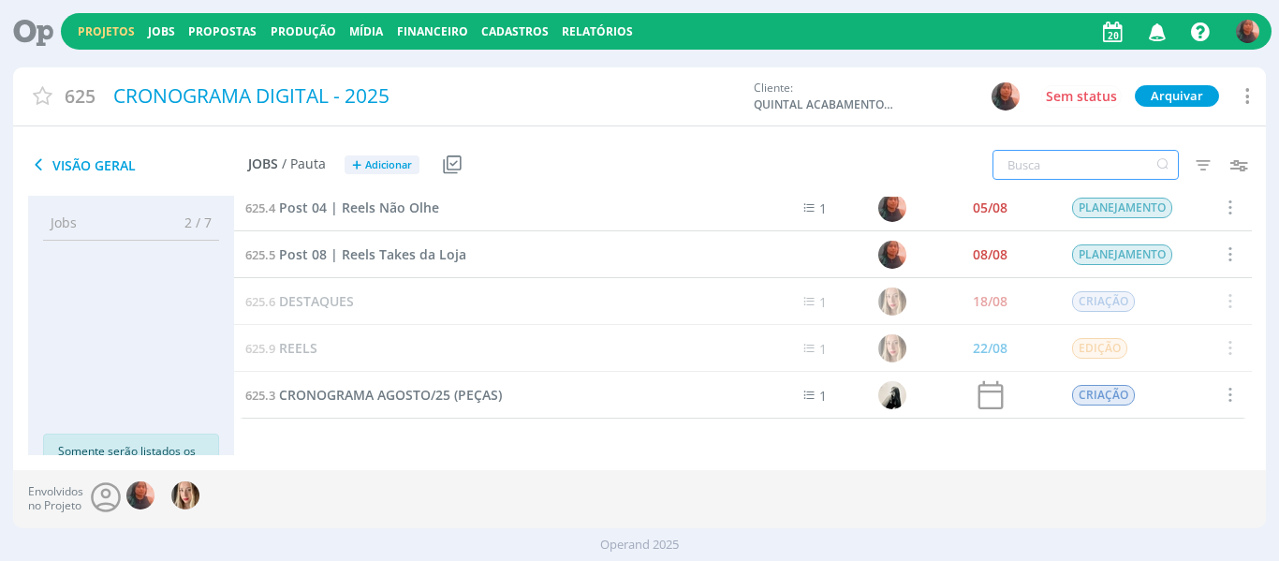
click at [1053, 168] on input "text" at bounding box center [1085, 165] width 186 height 30
click at [1239, 97] on icon at bounding box center [1245, 95] width 22 height 25
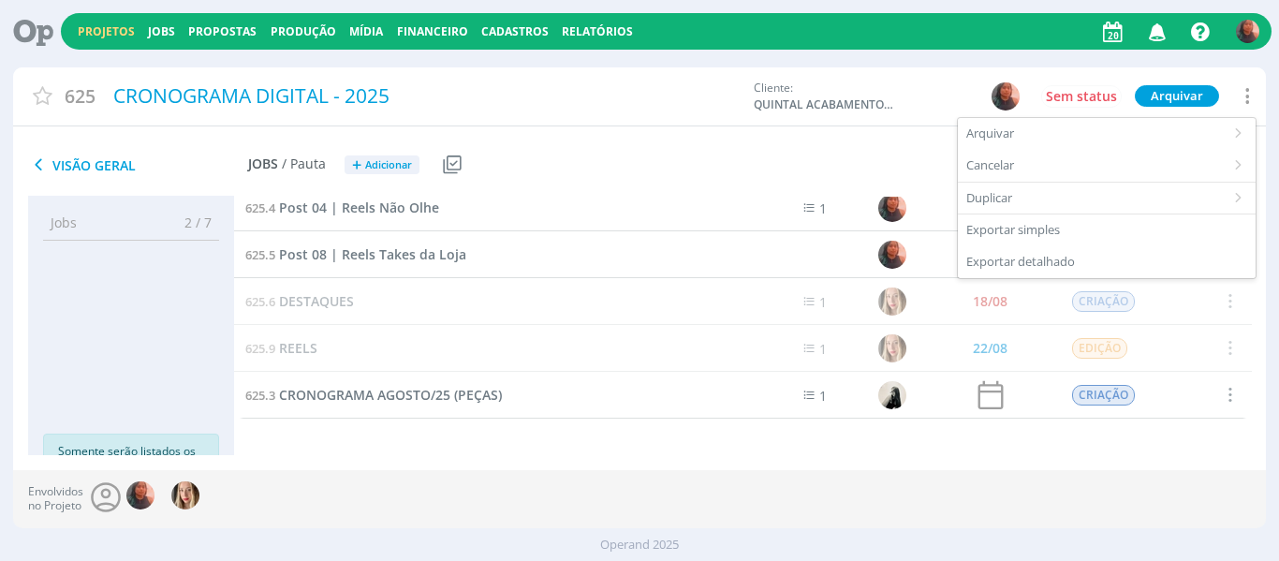
click at [1239, 97] on icon at bounding box center [1245, 95] width 22 height 25
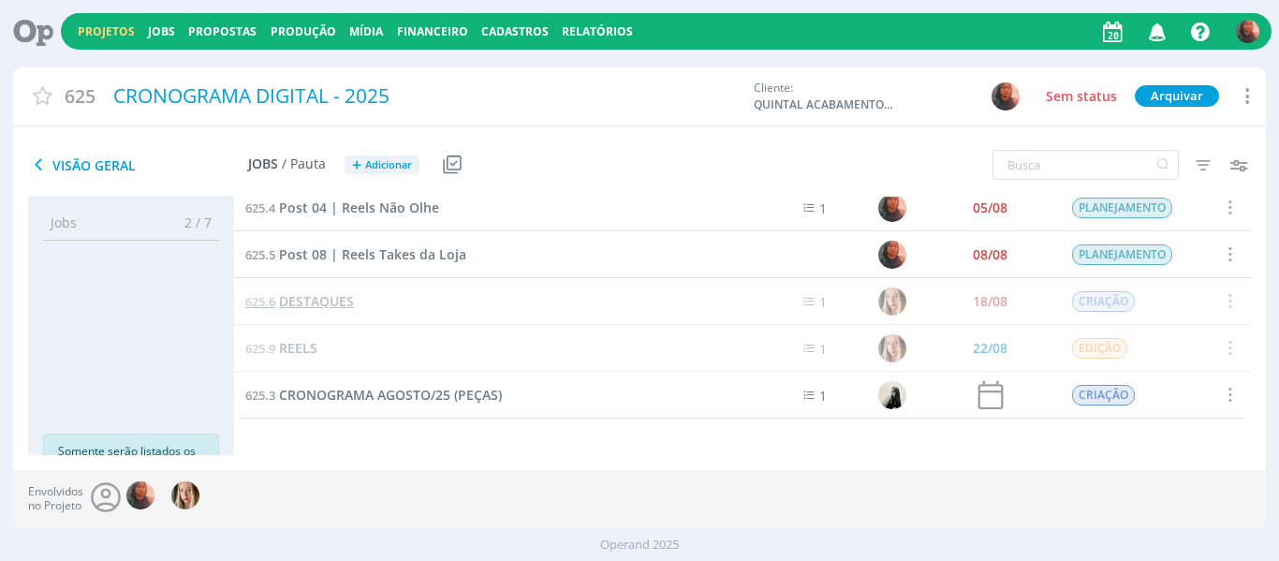
click at [340, 292] on span "DESTAQUES" at bounding box center [316, 301] width 75 height 18
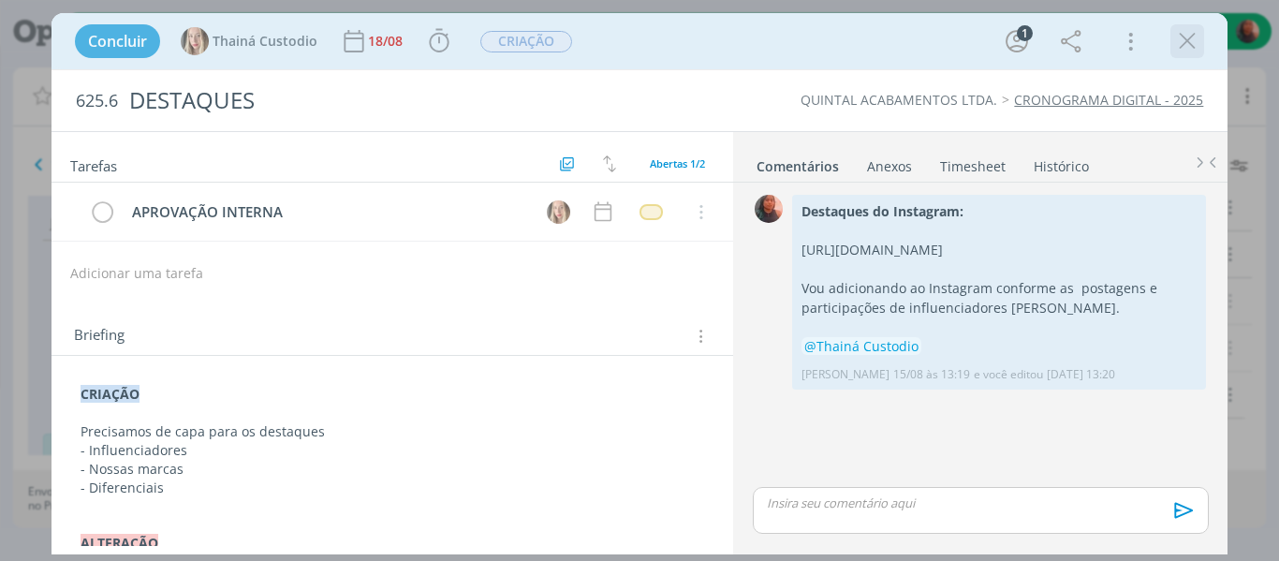
click at [1193, 47] on icon "dialog" at bounding box center [1187, 41] width 28 height 28
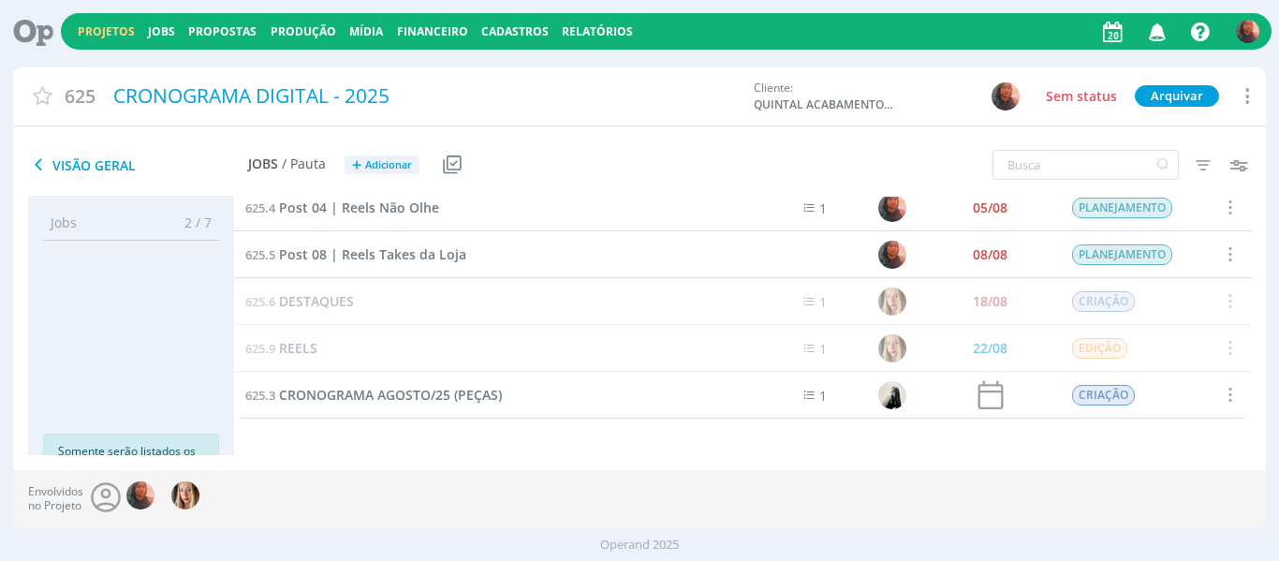
click at [1165, 39] on icon "button" at bounding box center [1157, 31] width 33 height 32
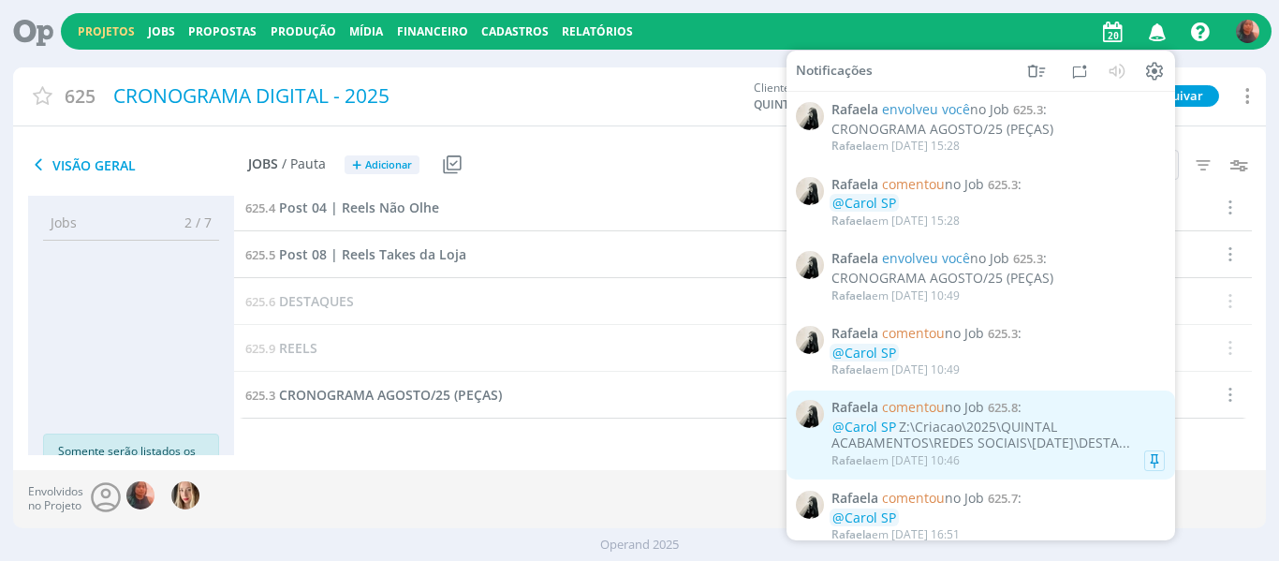
click at [1046, 446] on div "@Carol SP Z:\Criacao\2025\QUINTAL ACABAMENTOS\REDES SOCIAIS\[DATE]\DESTA..." at bounding box center [997, 435] width 333 height 32
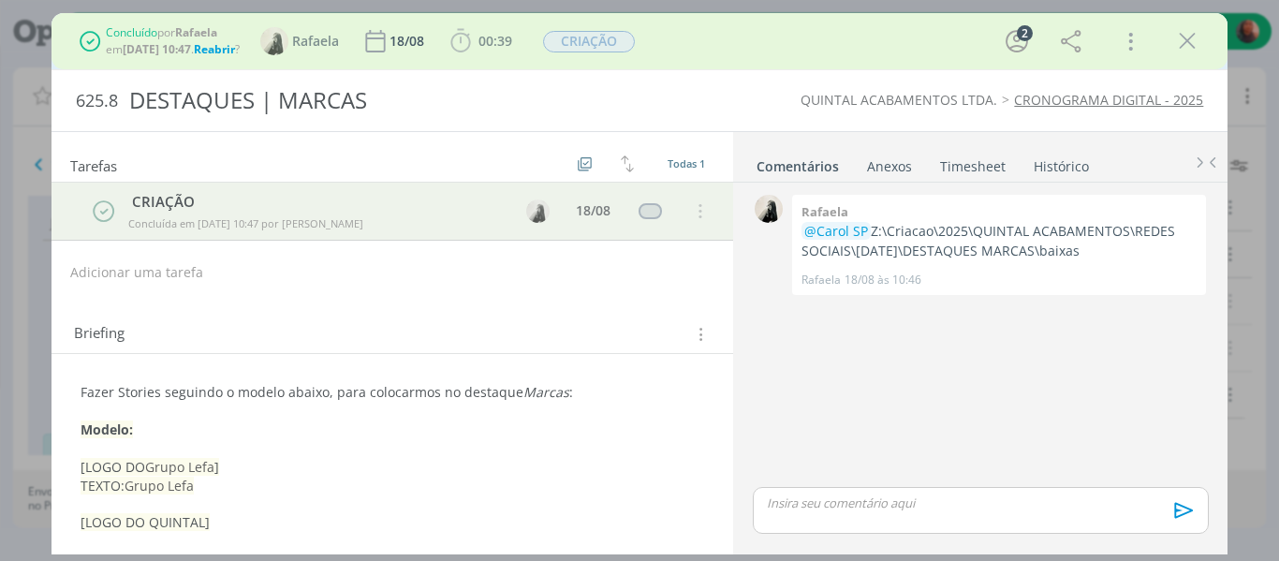
click at [235, 50] on span "Reabrir" at bounding box center [214, 49] width 41 height 16
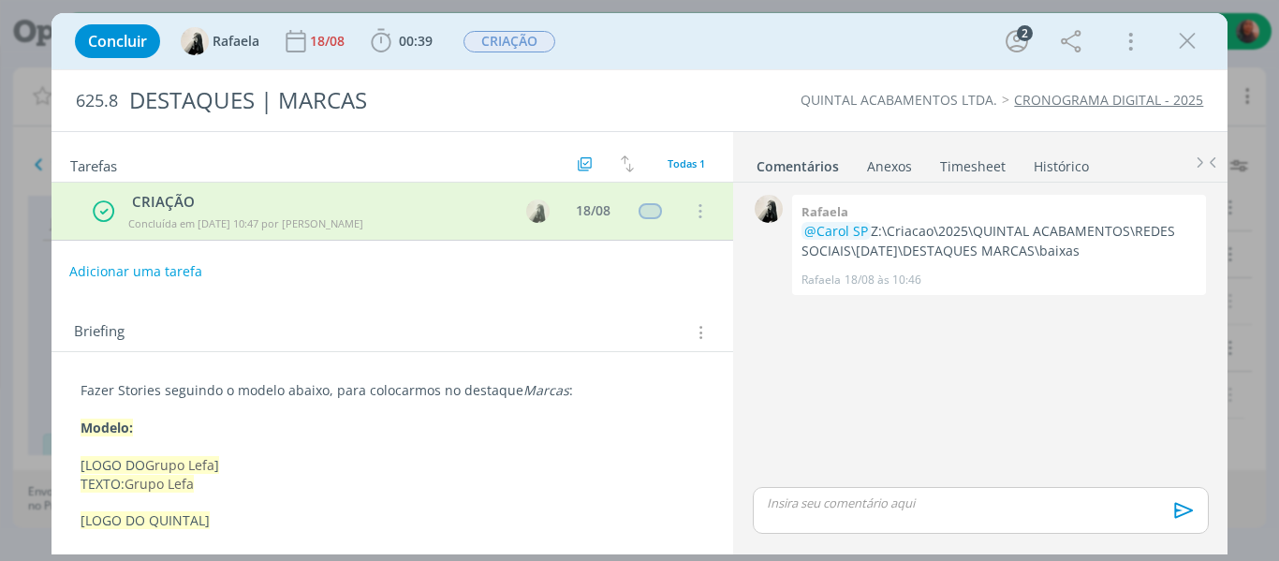
click at [160, 271] on button "Adicionar uma tarefa" at bounding box center [135, 272] width 133 height 32
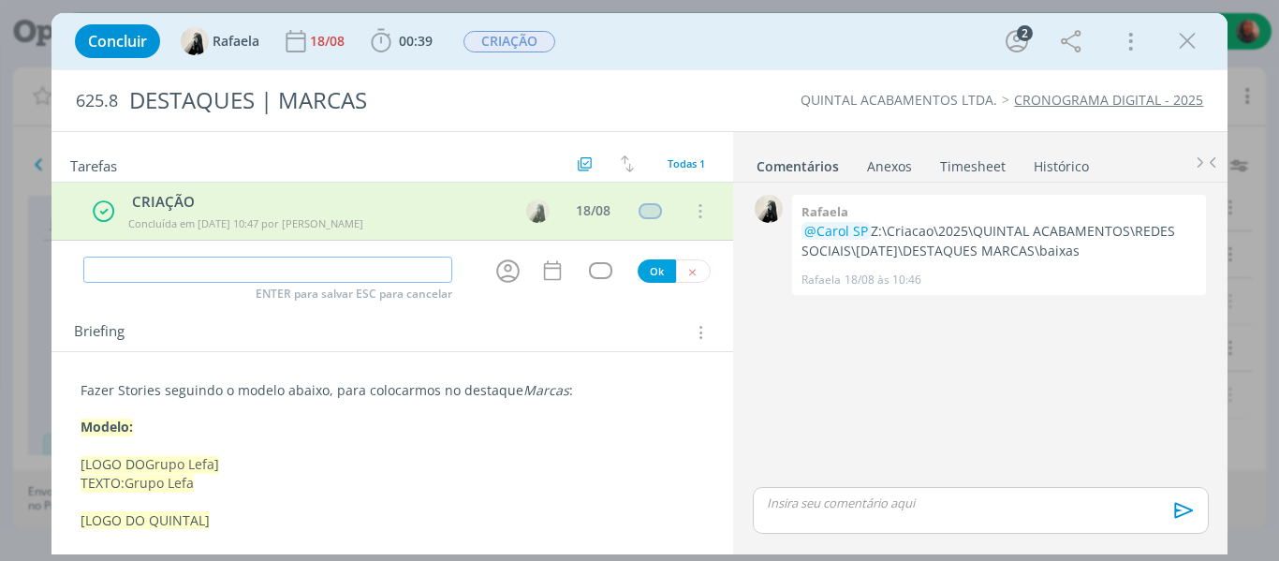
click at [278, 271] on input "dialog" at bounding box center [268, 269] width 370 height 26
type input "A"
click at [279, 271] on input "ALTERAÇÃO" at bounding box center [268, 269] width 370 height 26
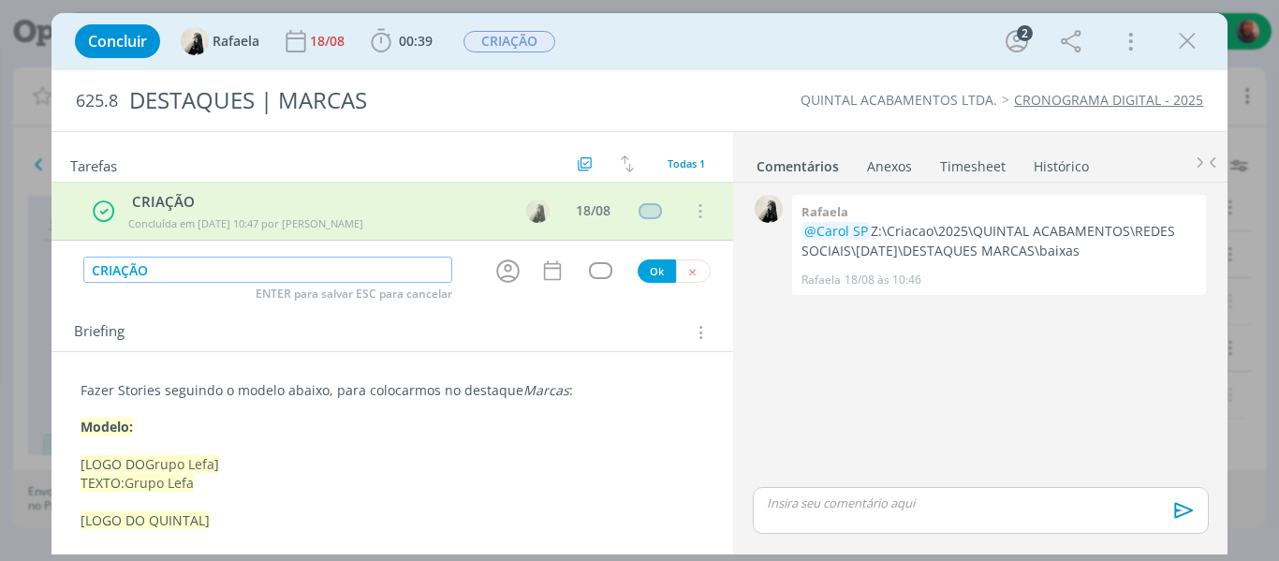
type input "CRIAÇÃO"
click at [651, 278] on button "Ok" at bounding box center [656, 270] width 38 height 23
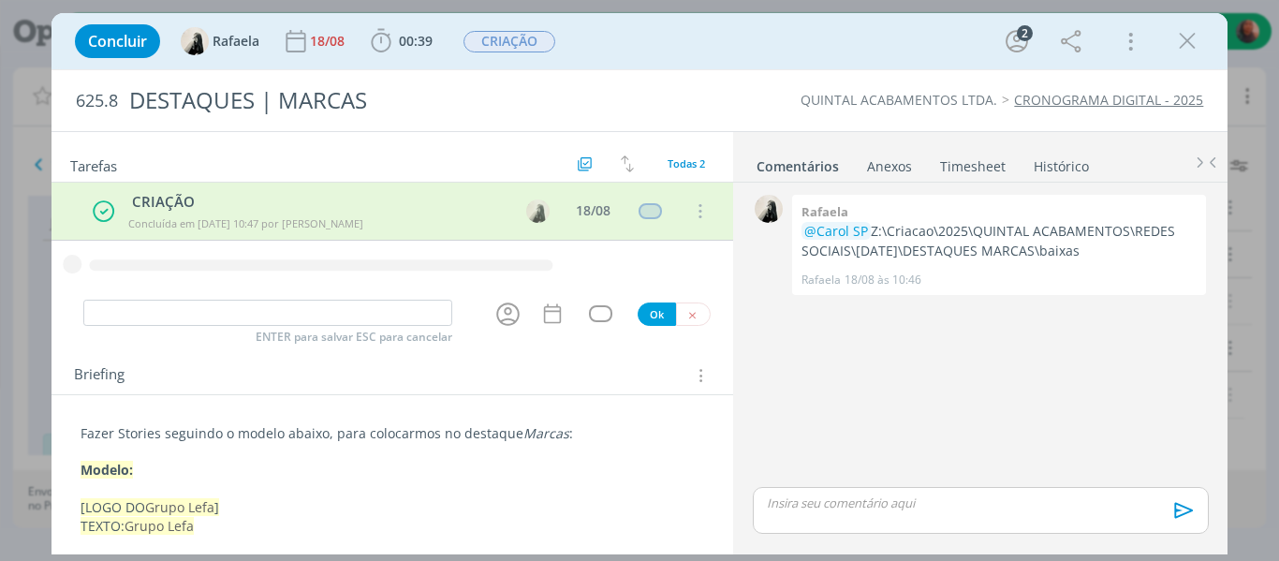
click at [592, 303] on div "ENTER para salvar ESC para cancelar Ok" at bounding box center [392, 314] width 682 height 31
click at [593, 313] on div "dialog" at bounding box center [600, 313] width 23 height 16
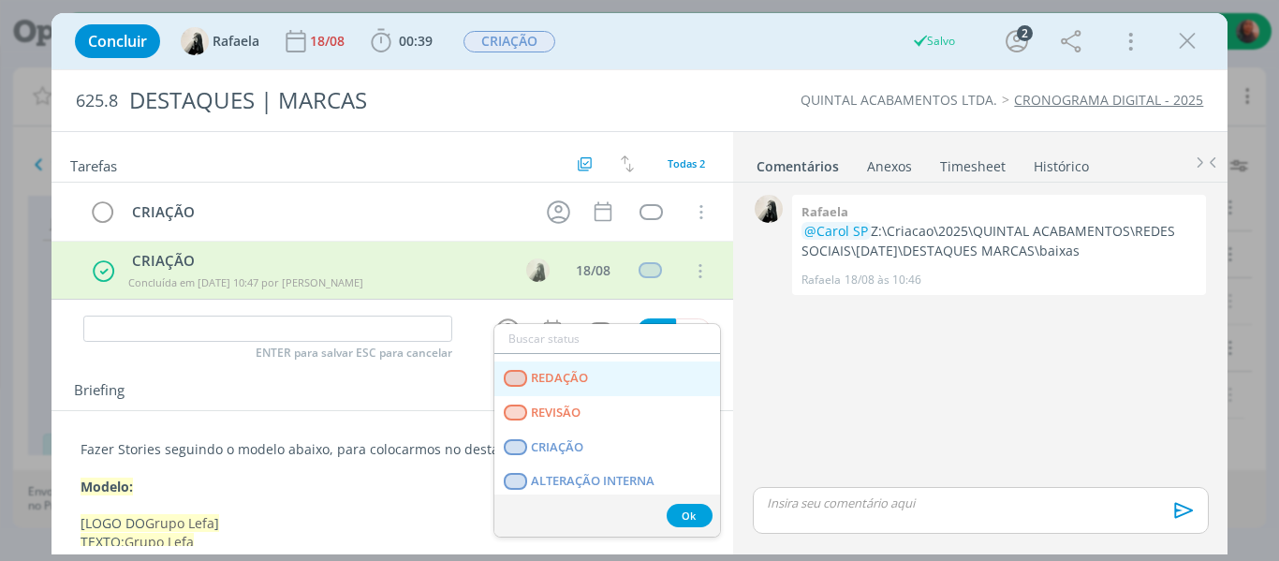
scroll to position [94, 0]
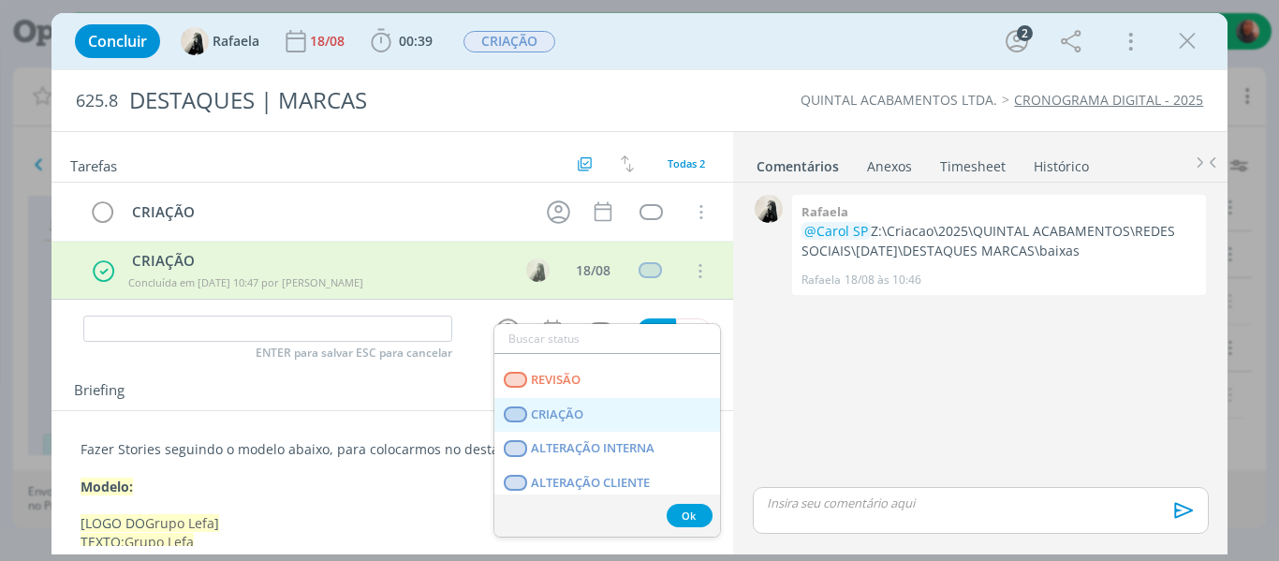
click at [590, 421] on link "CRIAÇÃO" at bounding box center [607, 415] width 226 height 35
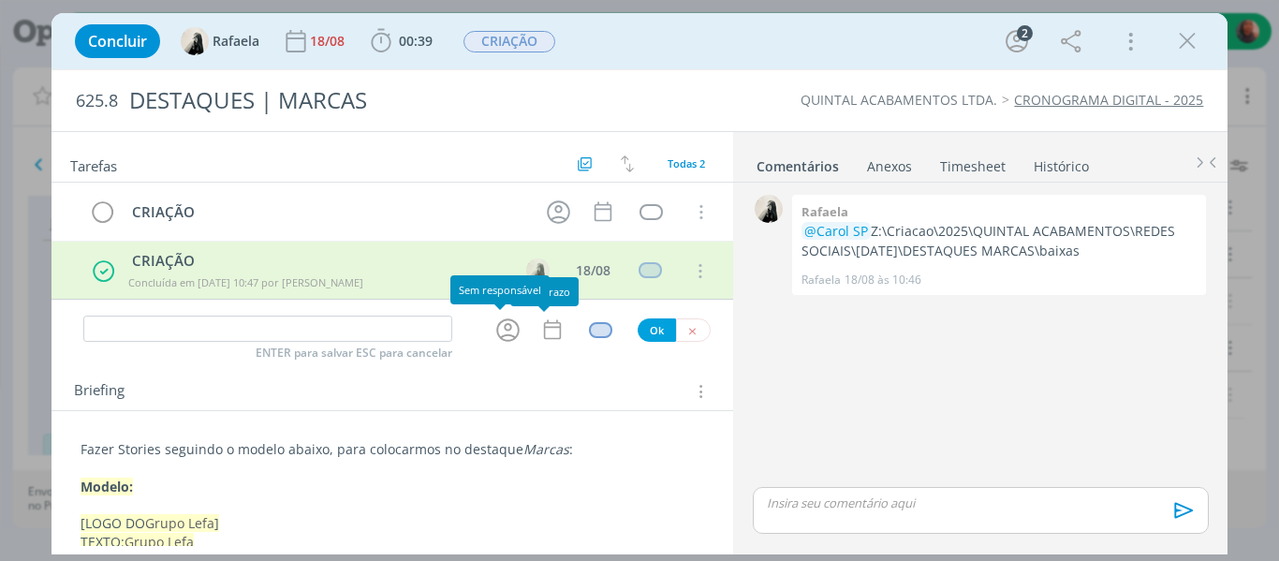
click at [502, 337] on icon "dialog" at bounding box center [507, 329] width 29 height 29
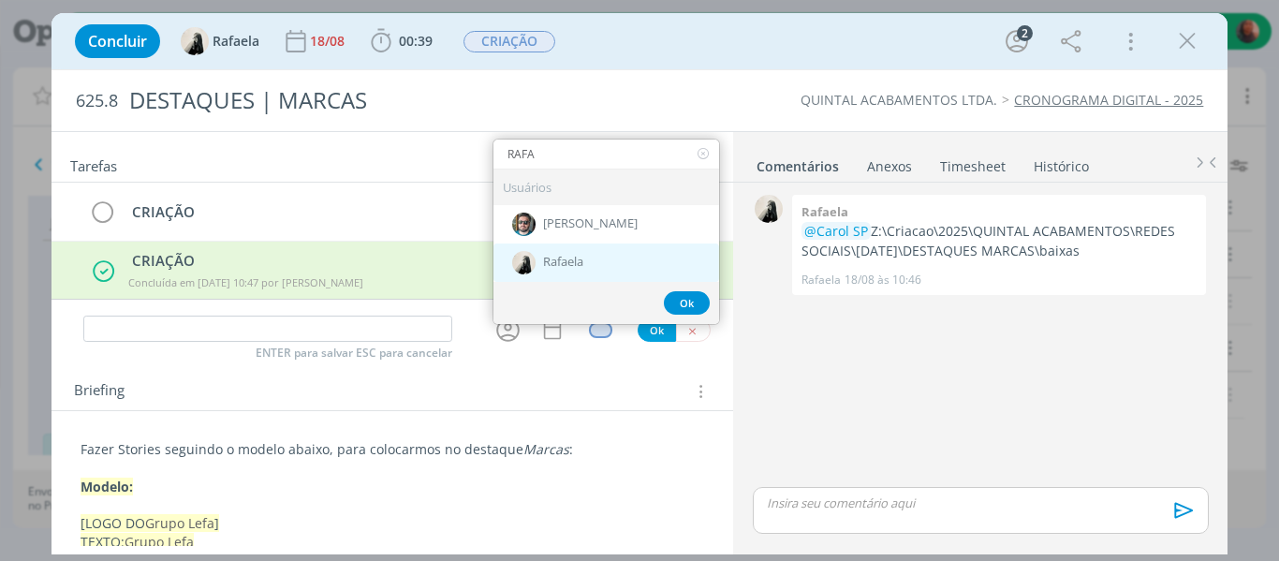
type input "RAFA"
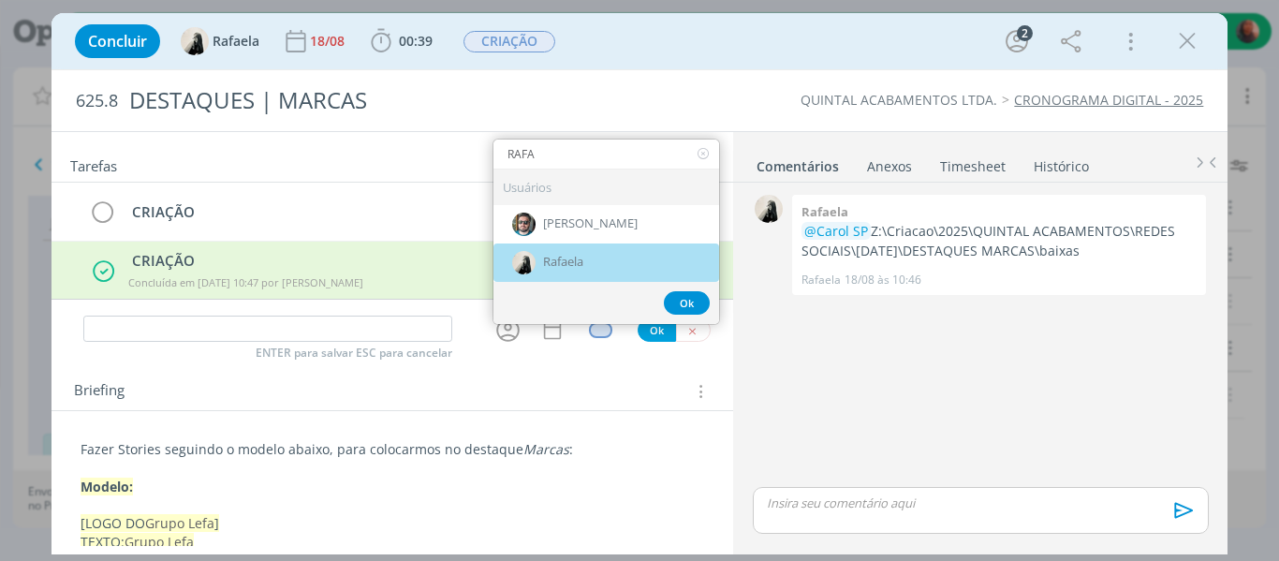
click at [572, 257] on span "Rafaela" at bounding box center [563, 262] width 40 height 15
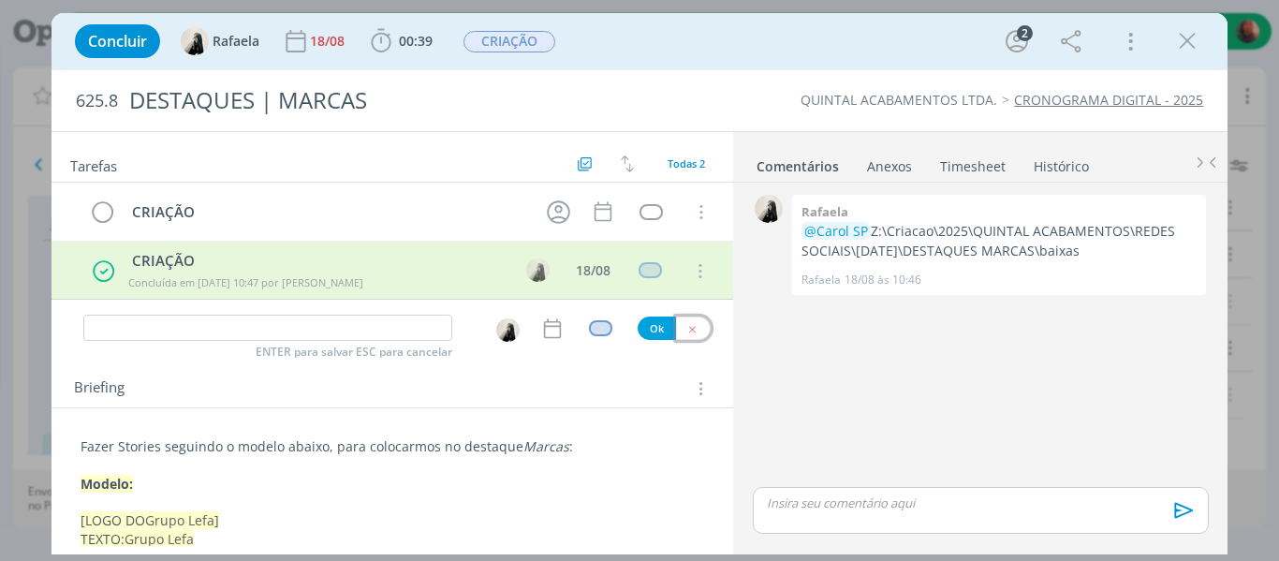
click at [686, 331] on icon "dialog" at bounding box center [692, 329] width 12 height 12
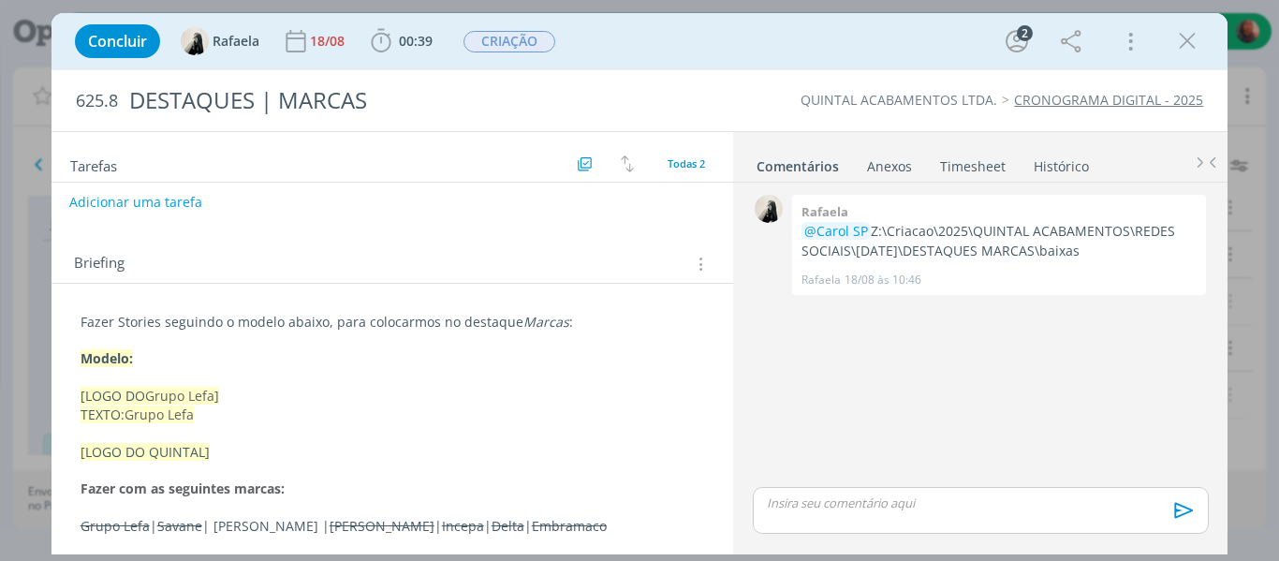
scroll to position [132, 0]
click at [253, 520] on p "Grupo Lefa | Savane | Rocha | Eliana | Incepa | Delta | Embramaco" at bounding box center [392, 524] width 624 height 19
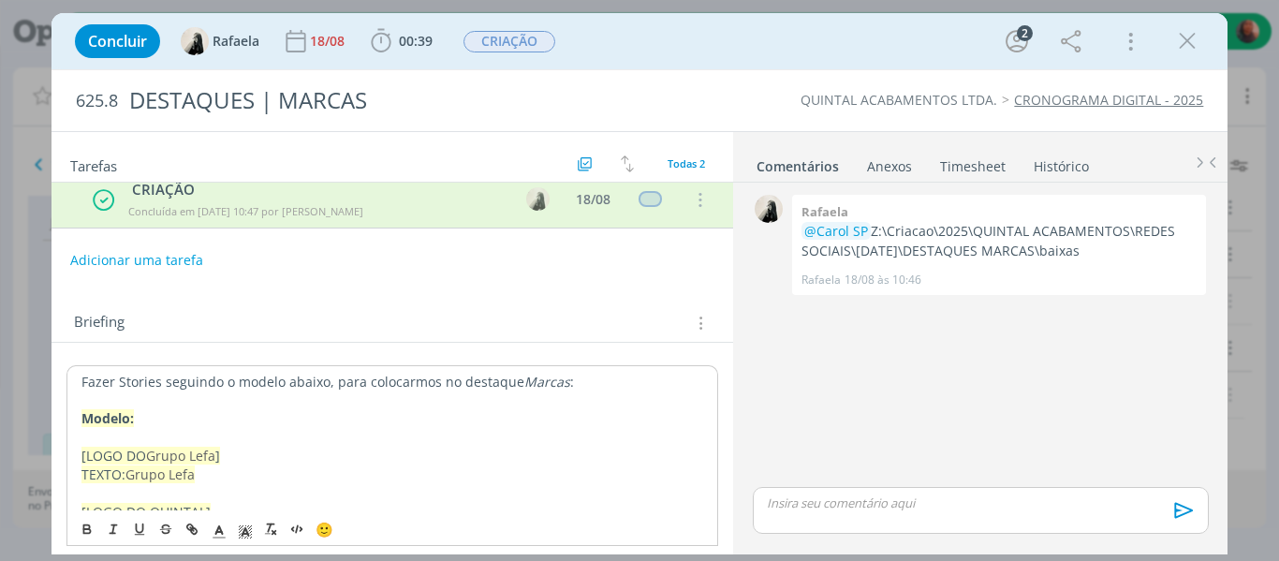
scroll to position [38, 0]
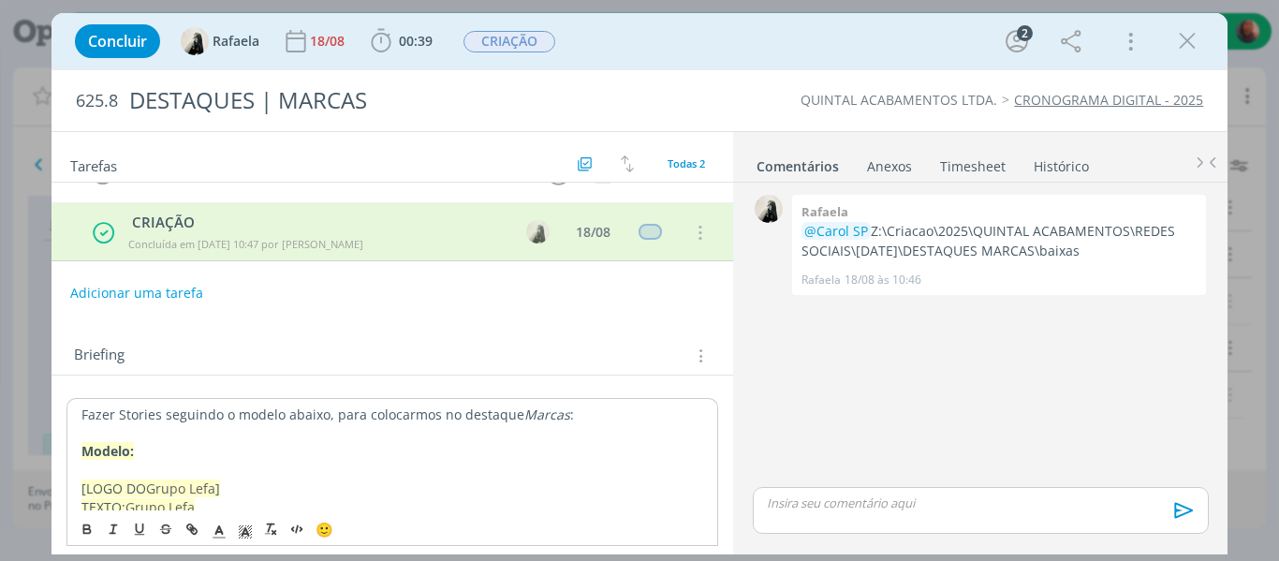
click at [81, 417] on p "Fazer Stories seguindo o modelo abaixo, para colocarmos no destaque Marcas :" at bounding box center [392, 414] width 622 height 19
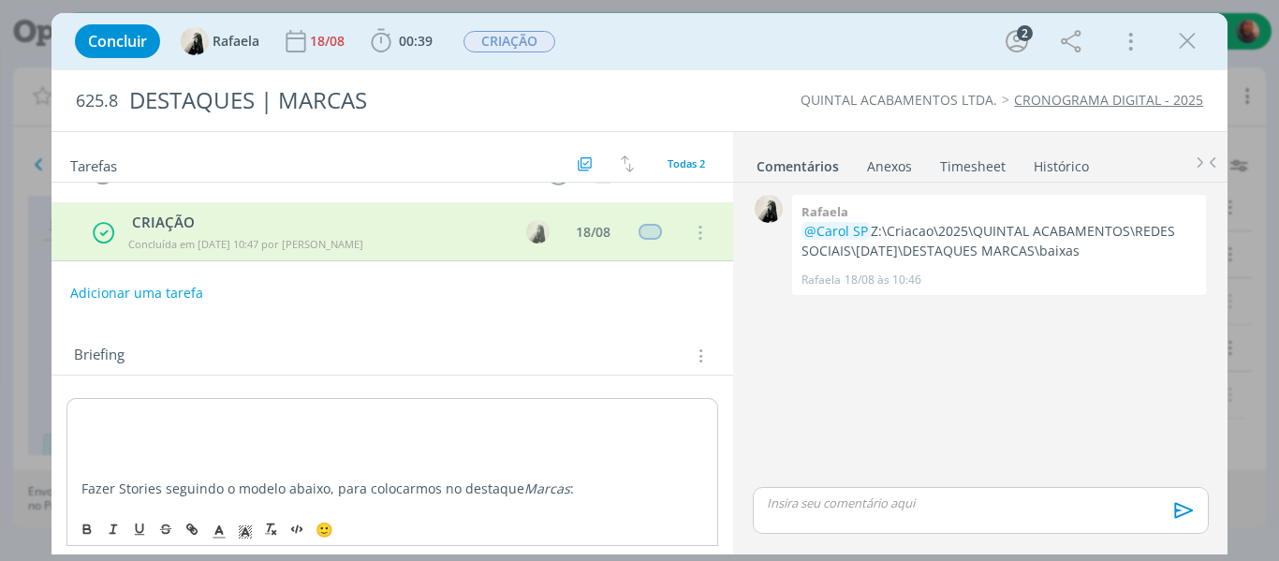
scroll to position [132, 0]
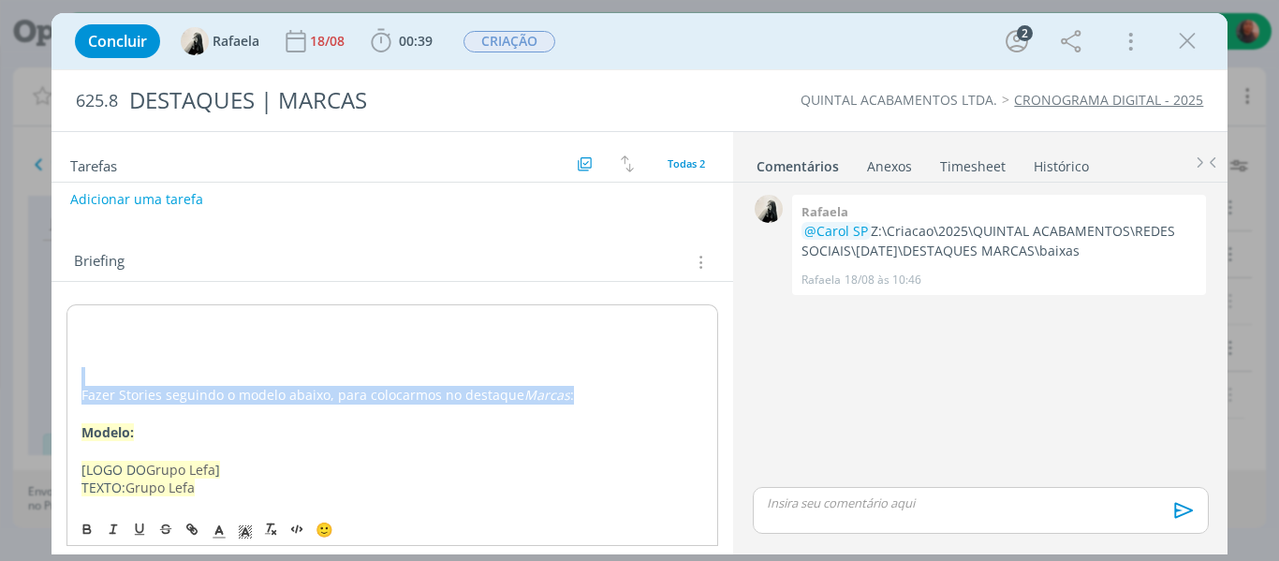
drag, startPoint x: 553, startPoint y: 396, endPoint x: 74, endPoint y: 377, distance: 479.6
click at [74, 377] on div "Fazer Stories seguindo o modelo abaixo, para colocarmos no destaque Marcas : Mo…" at bounding box center [392, 460] width 652 height 312
copy div "Fazer Stories seguindo o modelo abaixo, para colocarmos no destaque Marcas :"
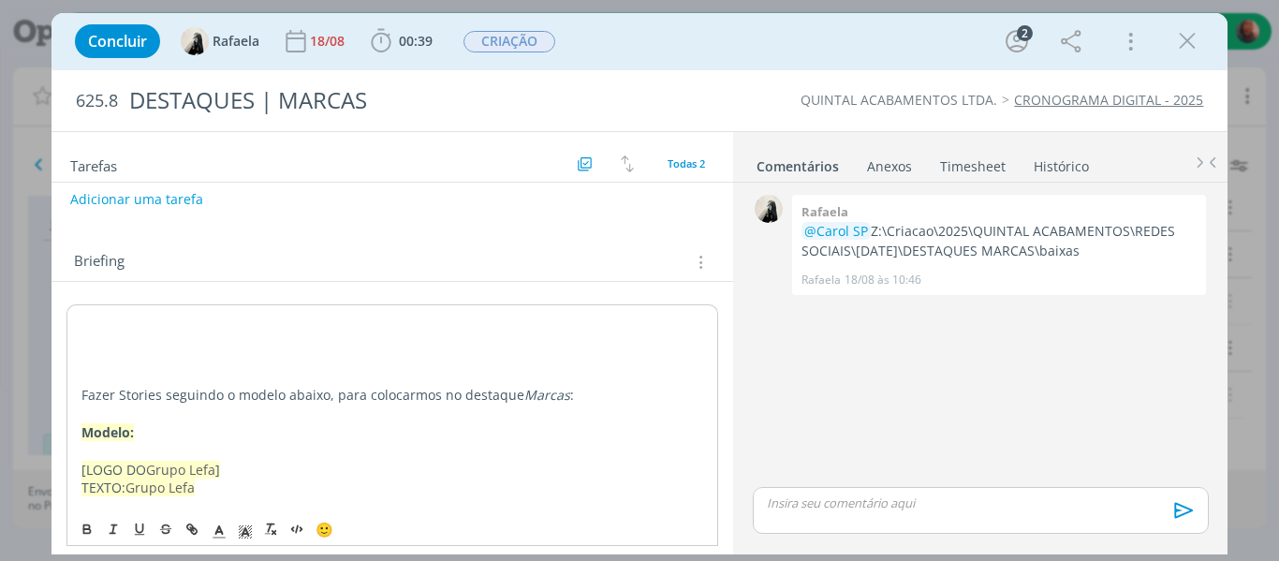
click at [154, 326] on p "dialog" at bounding box center [392, 321] width 622 height 19
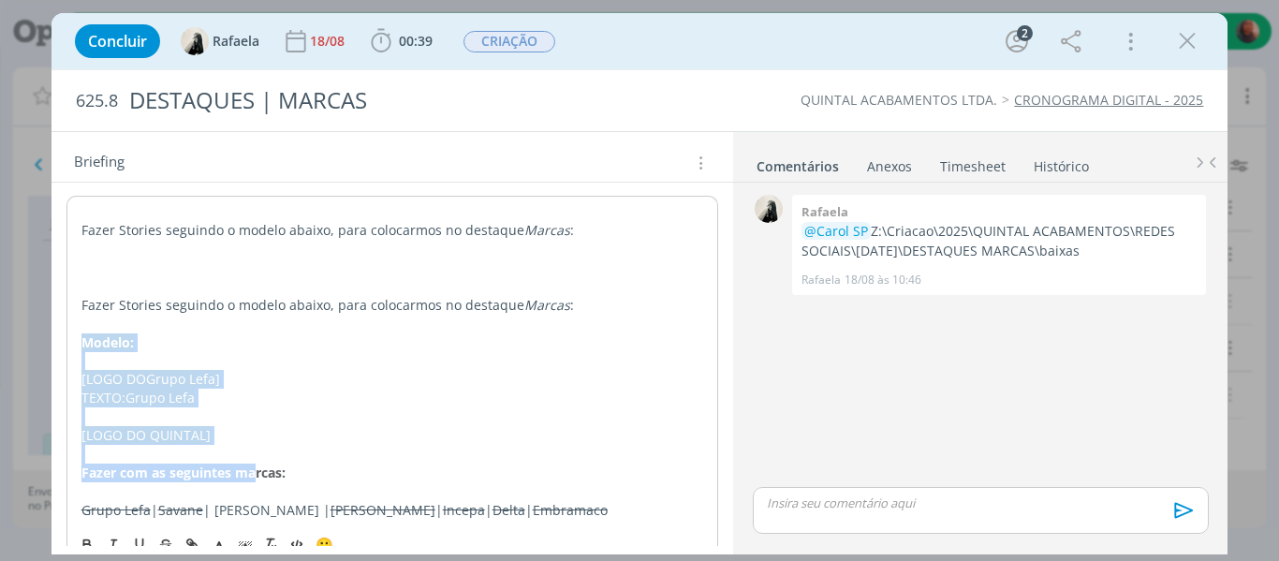
scroll to position [263, 0]
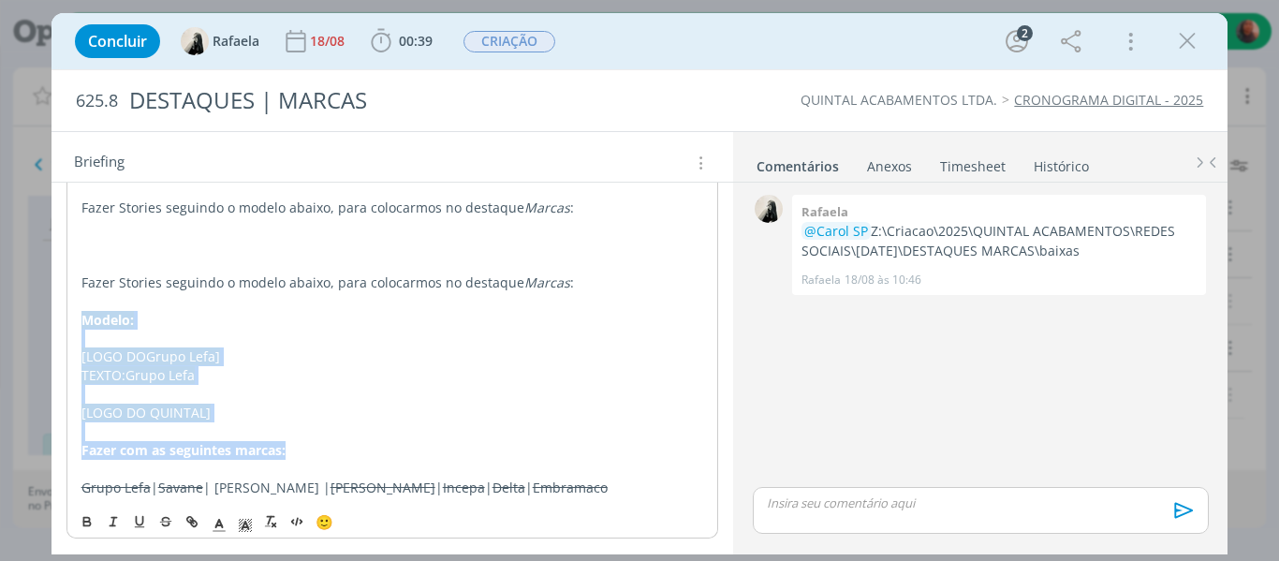
drag, startPoint x: 85, startPoint y: 360, endPoint x: 300, endPoint y: 449, distance: 232.1
click at [300, 449] on div "Fazer Stories seguindo o modelo abaixo, para colocarmos no destaque Marcas : Fa…" at bounding box center [392, 338] width 652 height 330
copy div "Modelo: [LOGO DO Grupo Lefa ] TEXTO: Grupo Lefa [LOGO DO QUINTAL] Fazer com as …"
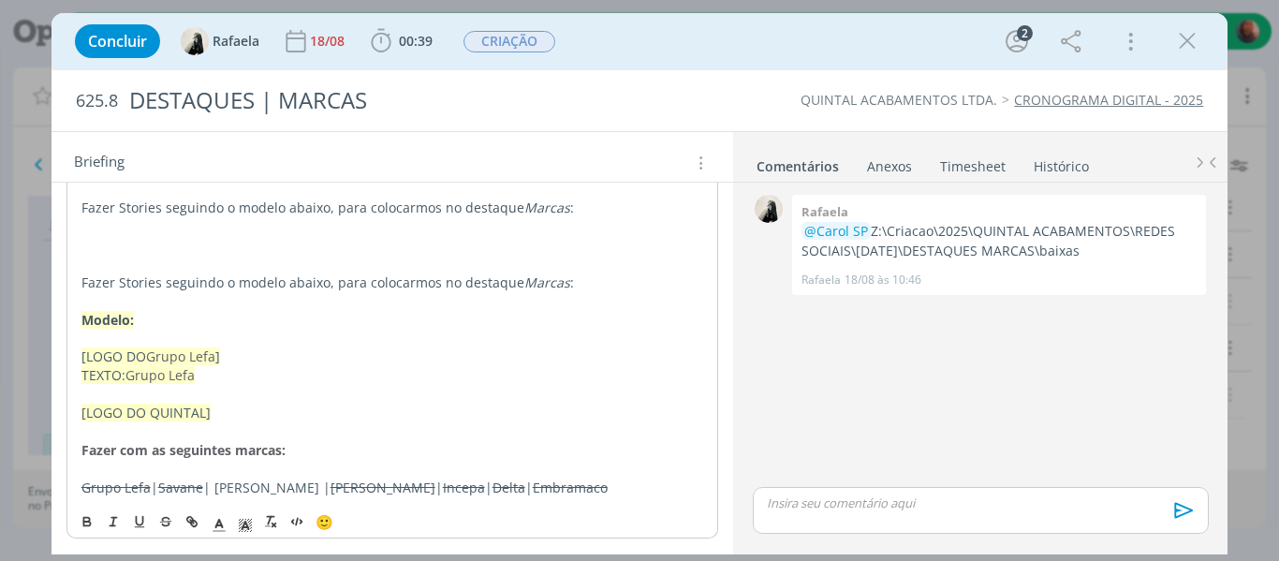
click at [582, 211] on p "Fazer Stories seguindo o modelo abaixo, para colocarmos no destaque Marcas :" at bounding box center [392, 207] width 622 height 19
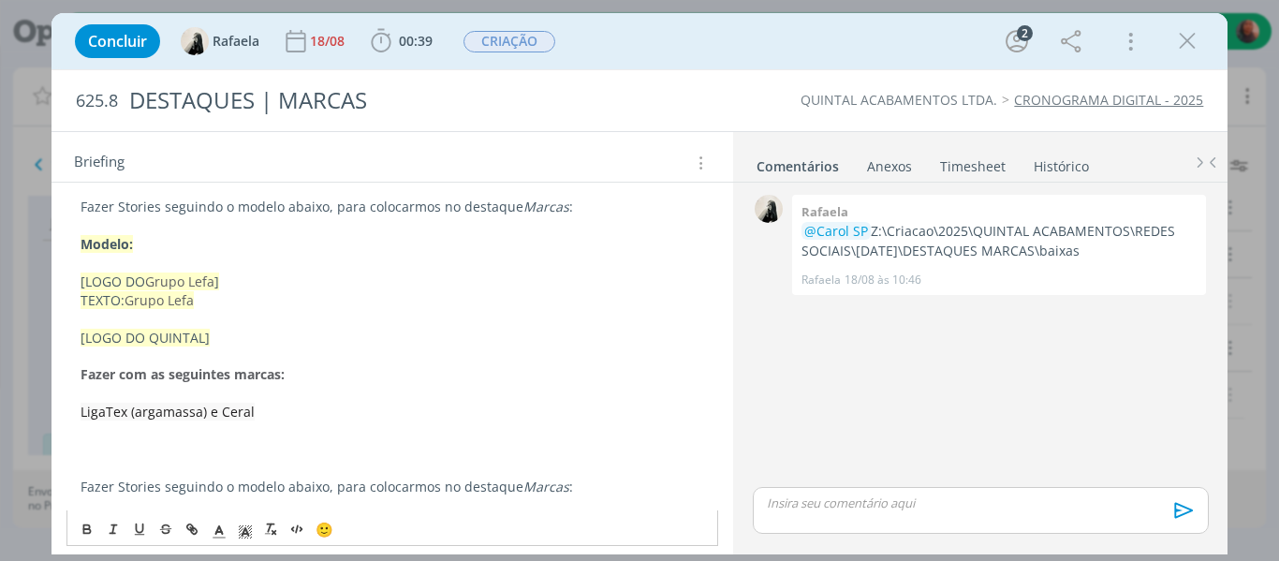
click at [303, 447] on p "dialog" at bounding box center [392, 449] width 624 height 19
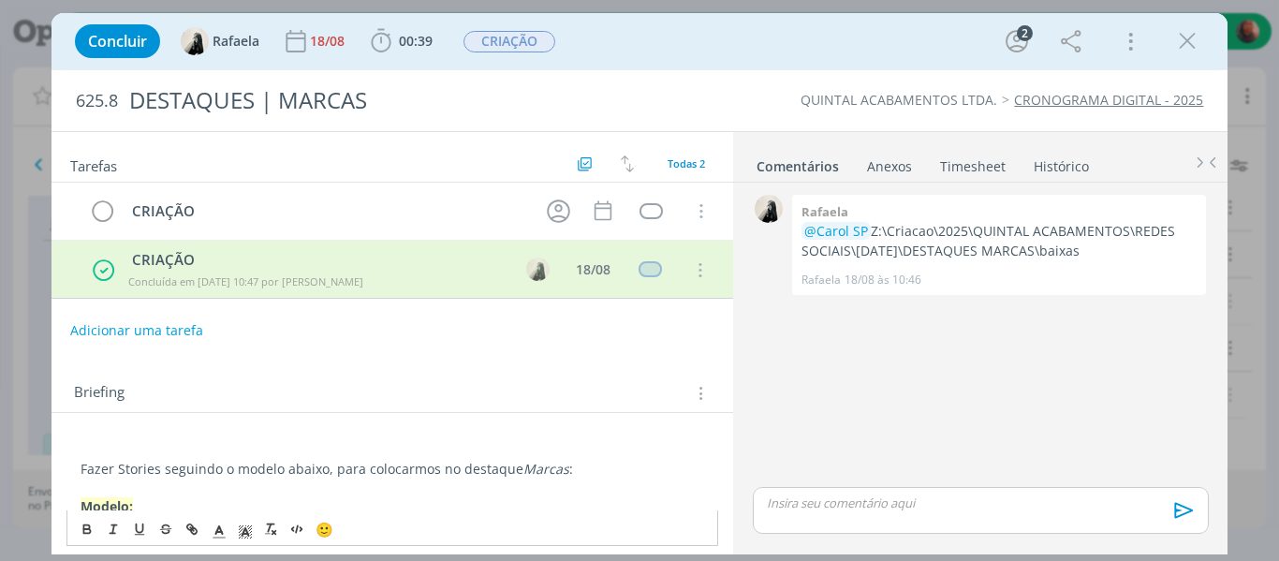
scroll to position [0, 0]
click at [560, 218] on icon "dialog" at bounding box center [558, 212] width 29 height 29
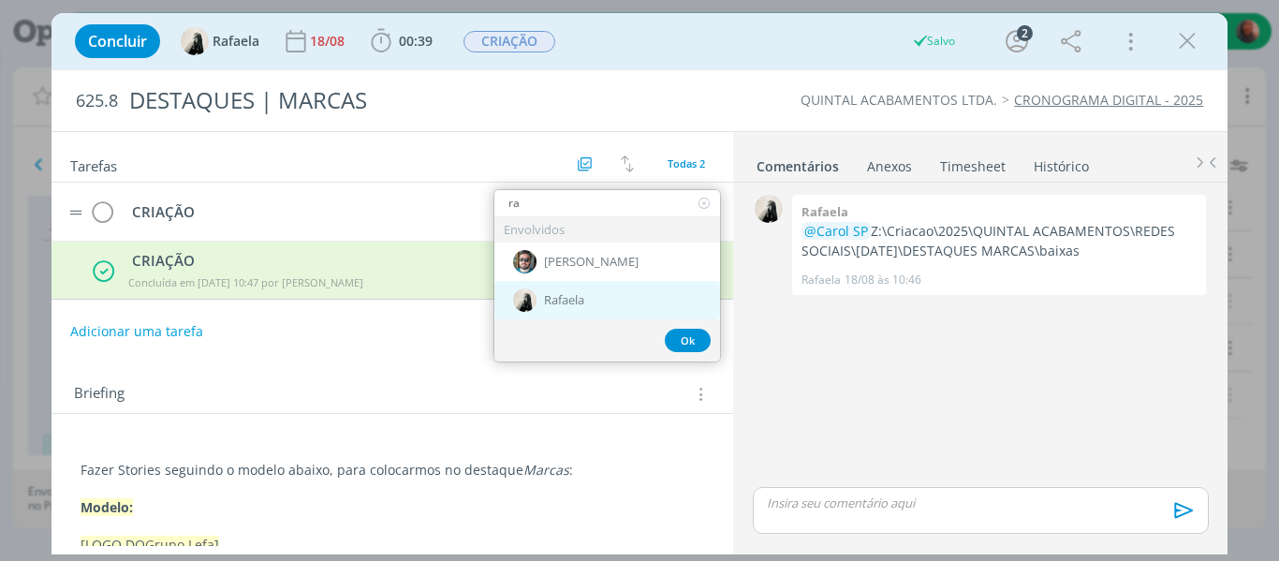
type input "ra"
click at [657, 309] on div "Rafaela" at bounding box center [607, 300] width 226 height 38
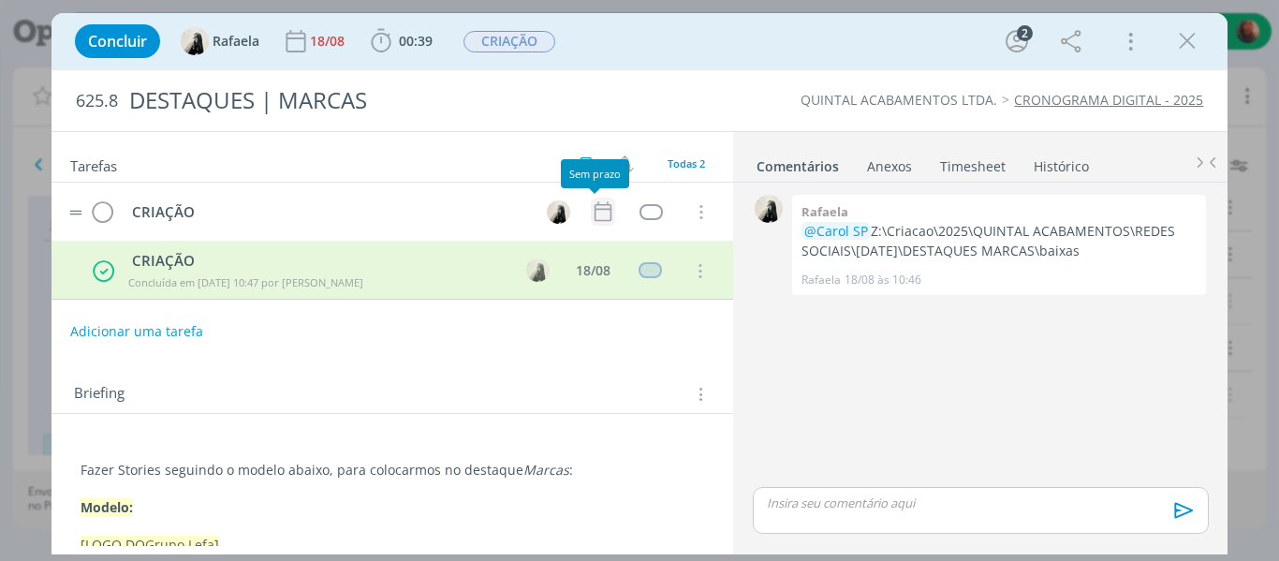
click at [596, 212] on icon "dialog" at bounding box center [603, 211] width 24 height 24
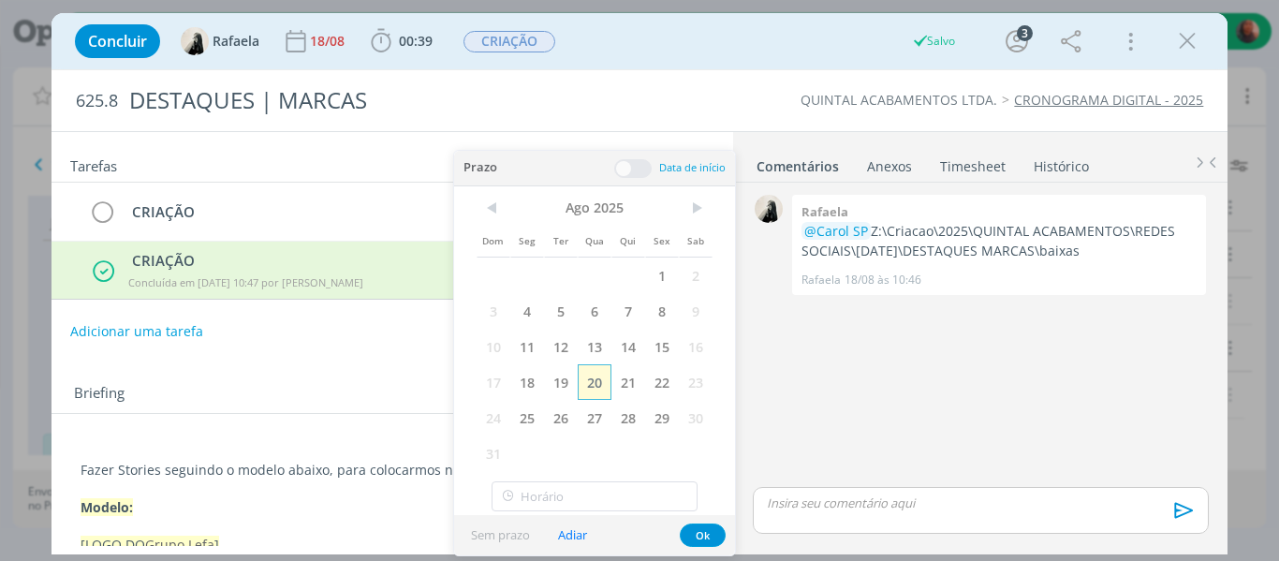
click at [604, 376] on span "20" at bounding box center [595, 382] width 34 height 36
click at [709, 534] on button "Ok" at bounding box center [703, 534] width 46 height 23
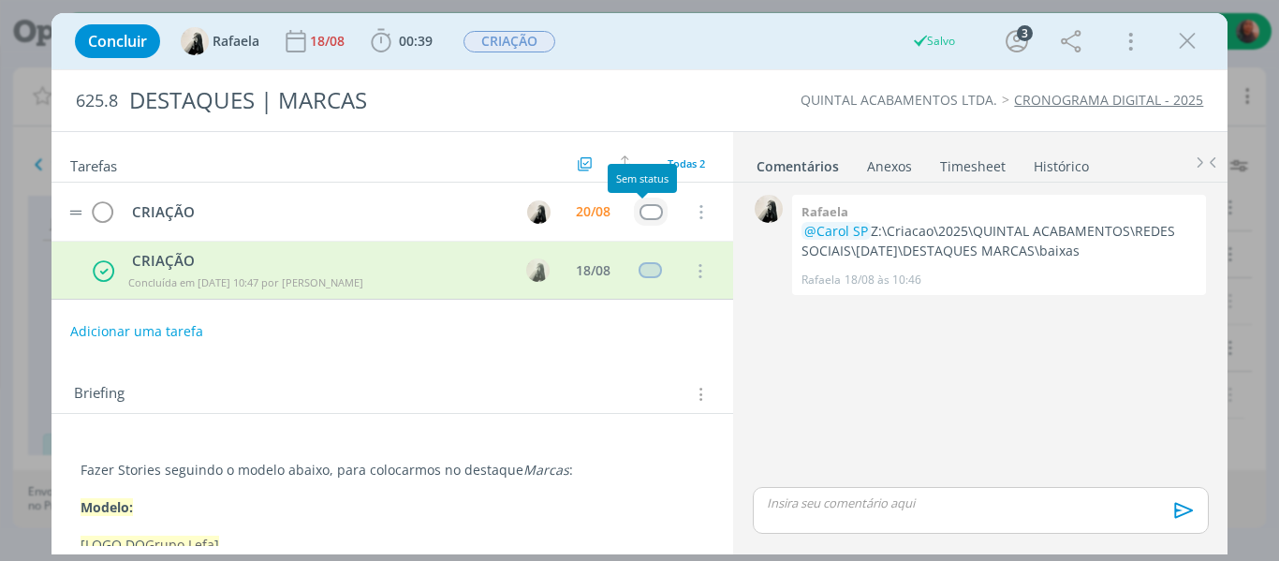
click at [639, 207] on div "dialog" at bounding box center [650, 212] width 23 height 16
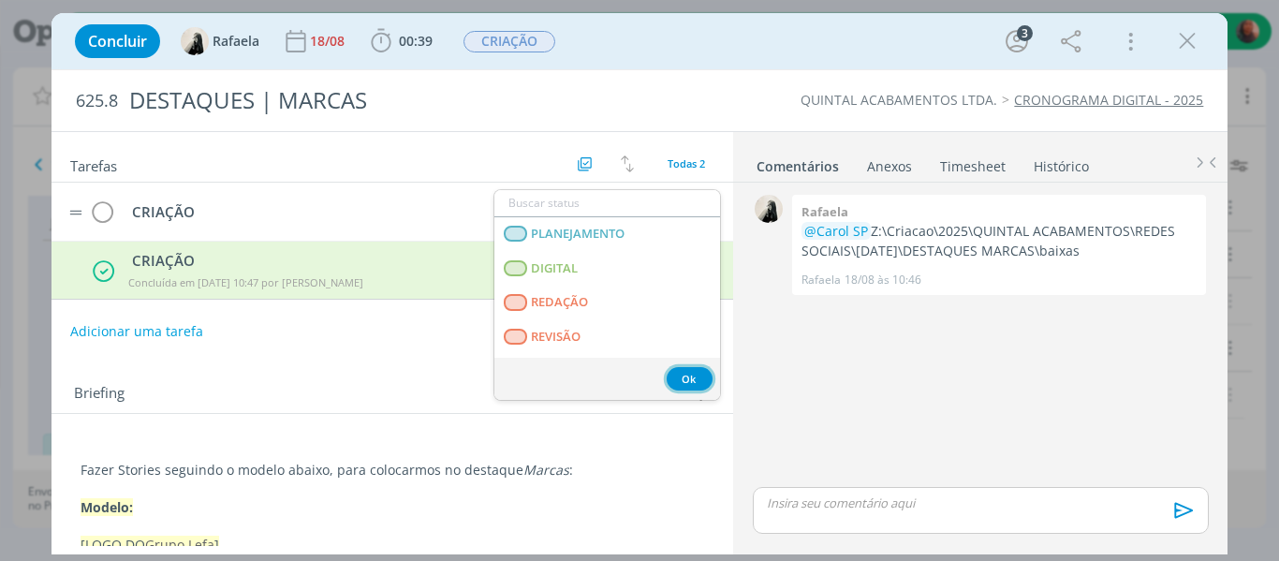
click at [695, 380] on button "Ok" at bounding box center [689, 378] width 46 height 23
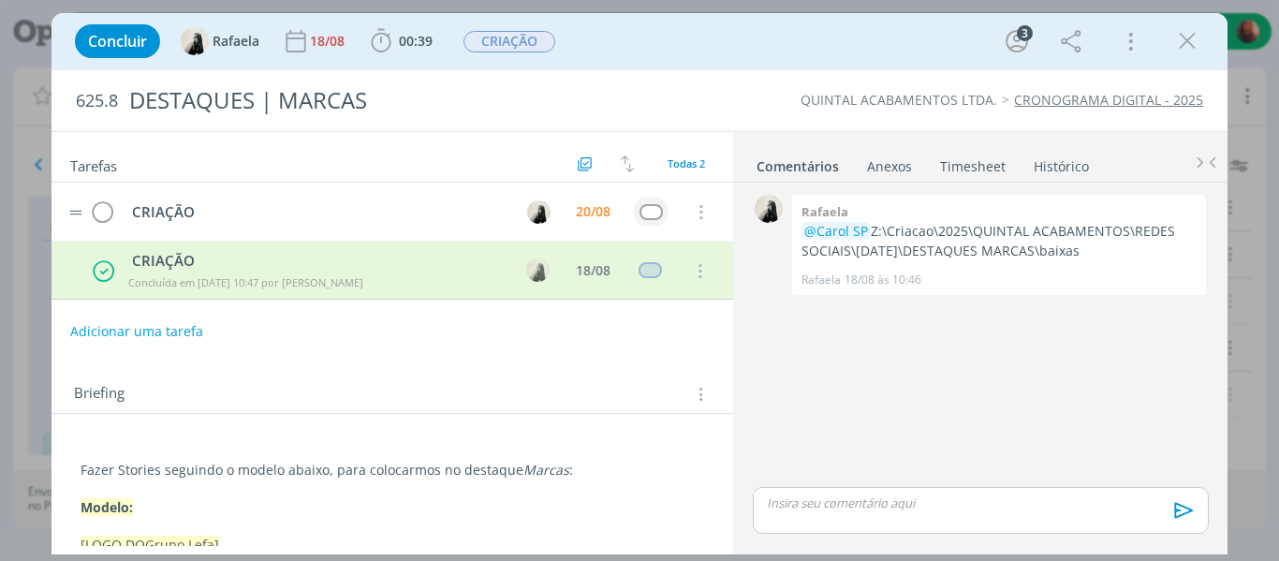
click at [812, 350] on div "0 [PERSON_NAME] @Carol SP Z:\Criacao\2025\QUINTAL ACABAMENTOS\REDES SOCIAIS\[DA…" at bounding box center [980, 336] width 470 height 293
drag, startPoint x: 1185, startPoint y: 40, endPoint x: 1149, endPoint y: 0, distance: 54.3
click at [1184, 40] on icon "dialog" at bounding box center [1187, 41] width 28 height 28
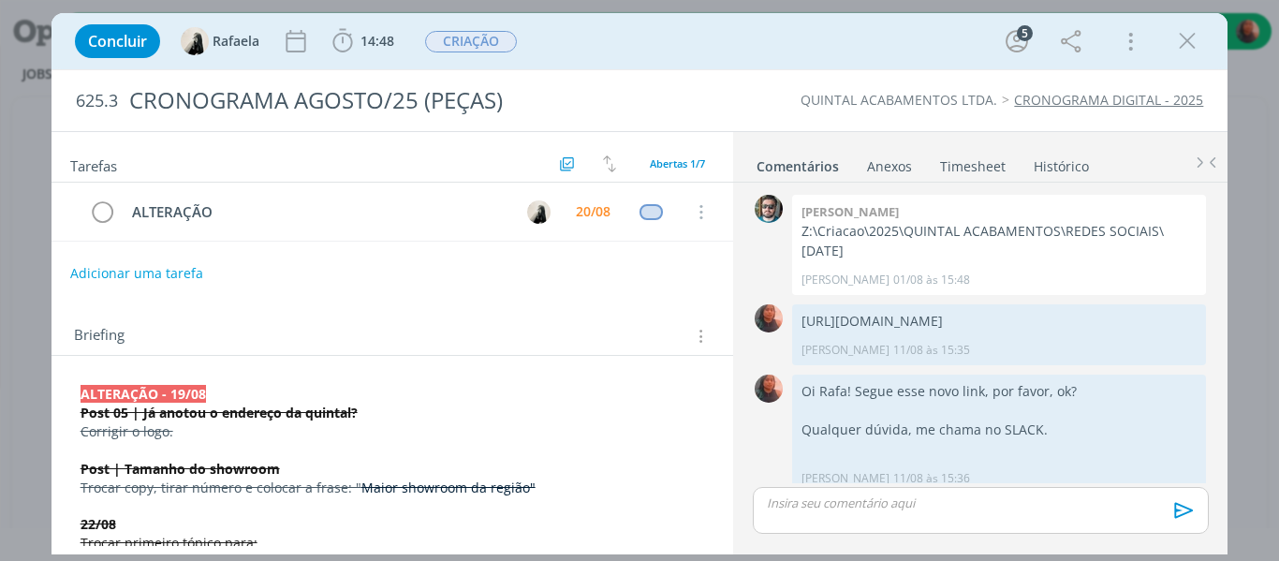
scroll to position [739, 0]
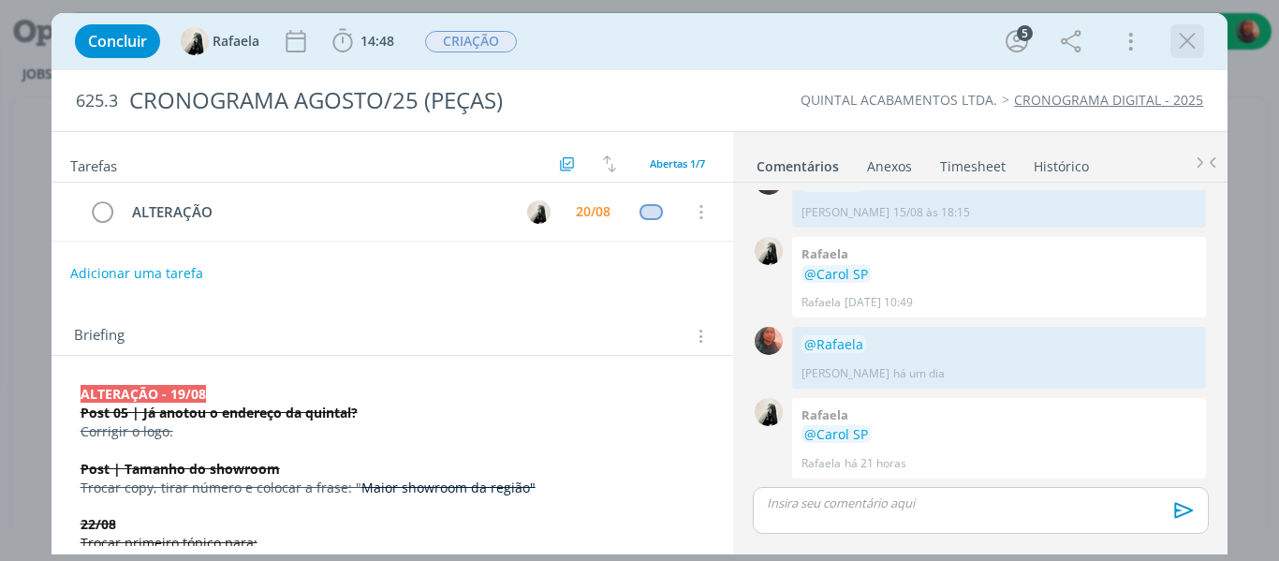
click at [1187, 36] on icon "dialog" at bounding box center [1187, 41] width 28 height 28
